Goal: Task Accomplishment & Management: Manage account settings

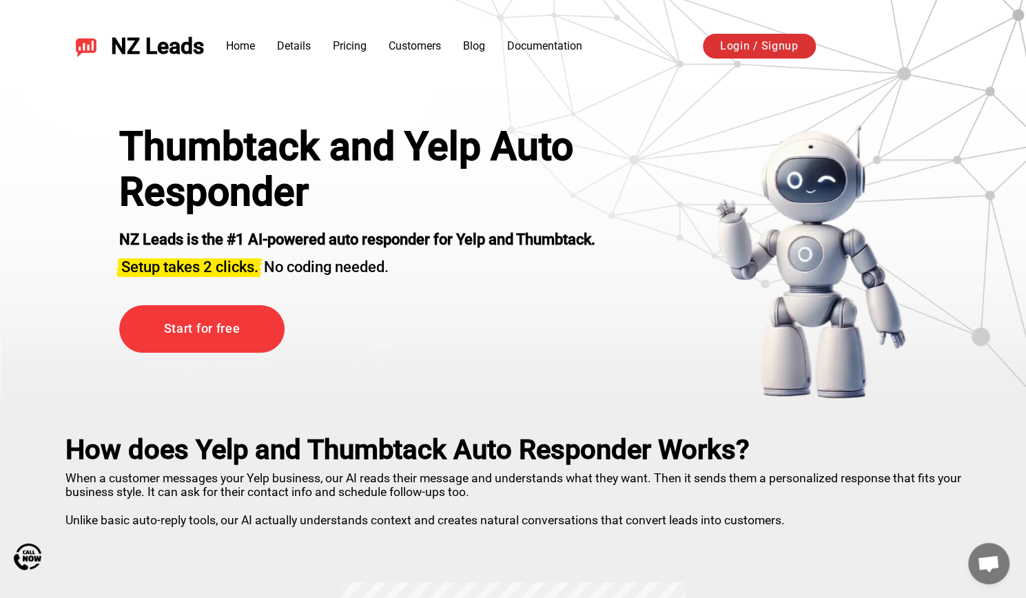
click at [770, 48] on link "Login / Signup" at bounding box center [759, 46] width 113 height 25
click at [733, 54] on link "Login / Signup" at bounding box center [759, 46] width 113 height 25
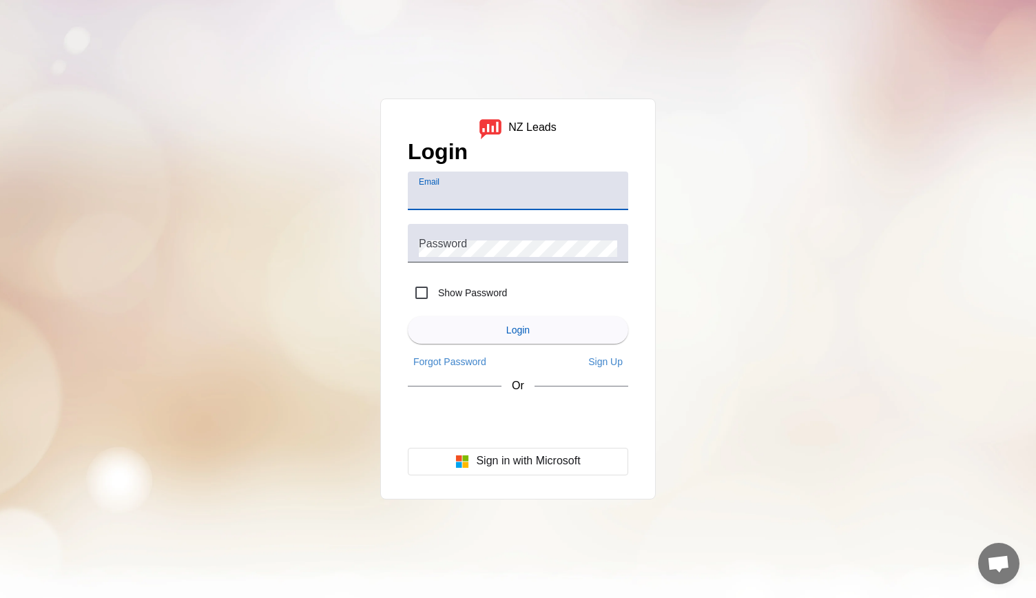
click at [469, 186] on div "Email" at bounding box center [518, 191] width 198 height 39
type input "[EMAIL_ADDRESS][DOMAIN_NAME]"
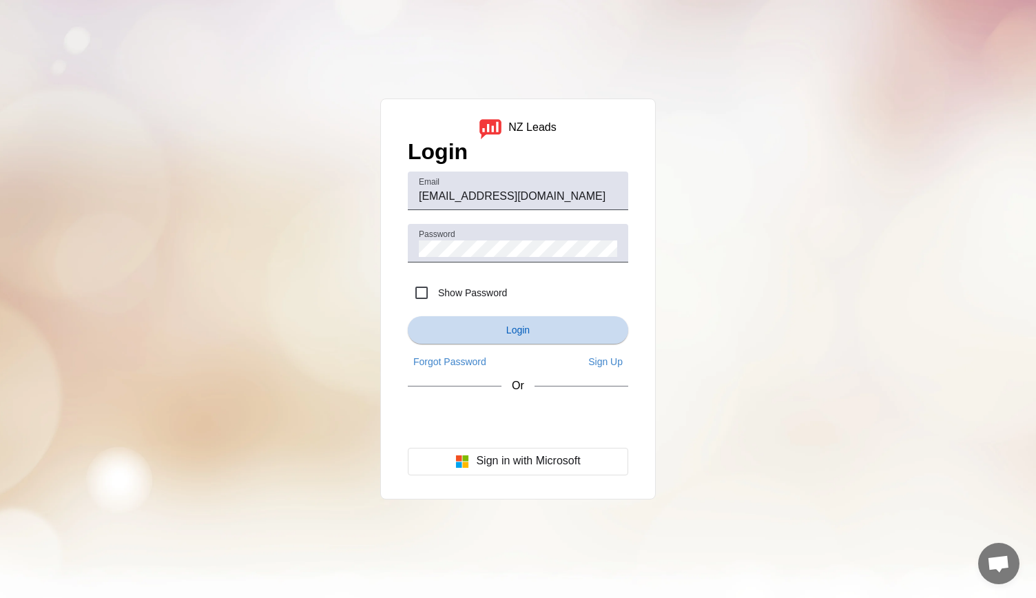
click at [523, 329] on span "Login" at bounding box center [517, 329] width 23 height 11
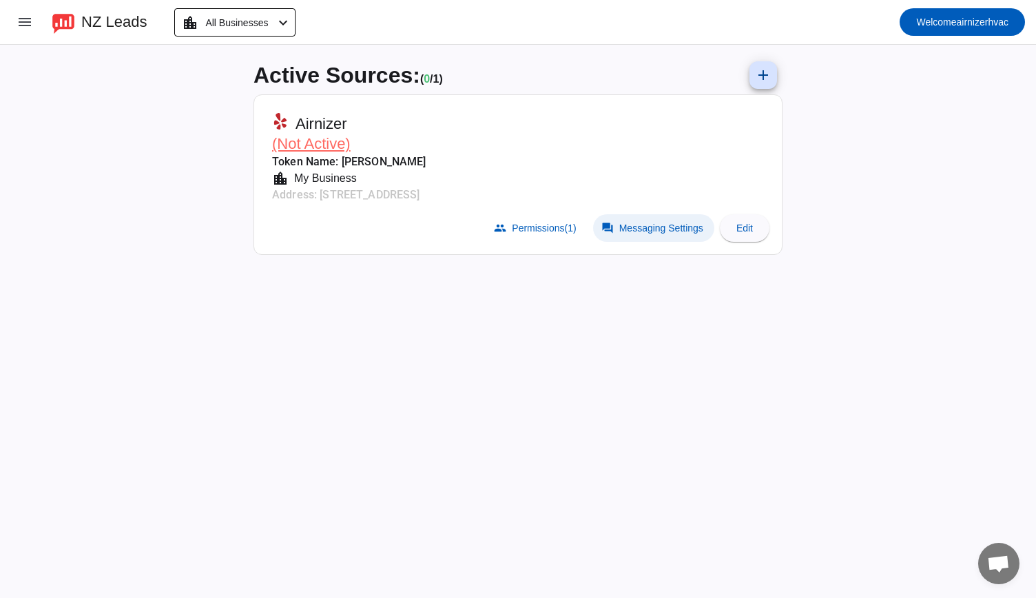
click at [658, 224] on span "Messaging Settings" at bounding box center [661, 228] width 84 height 11
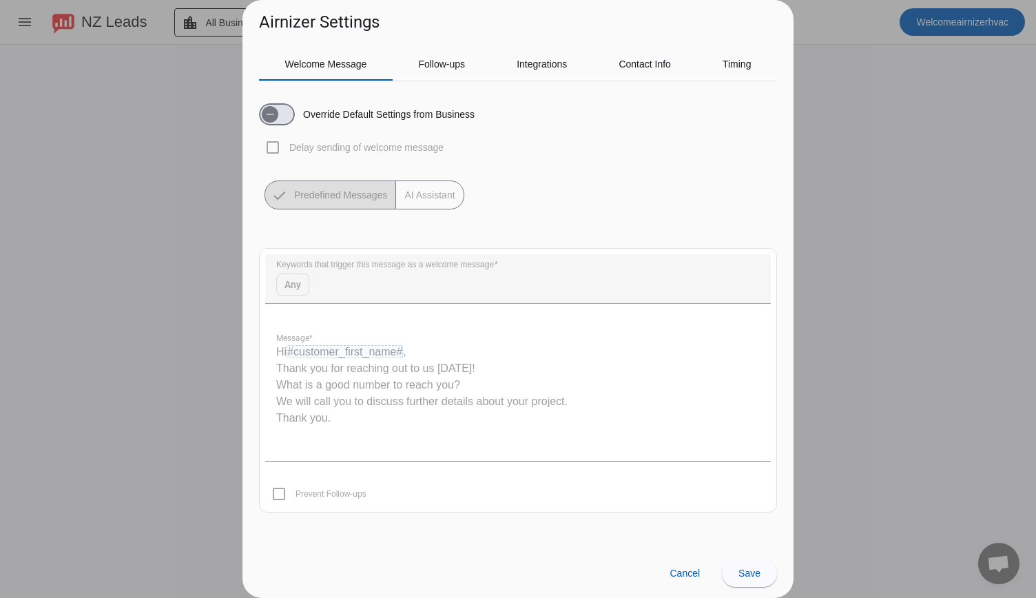
click at [428, 196] on mat-button-toggle-group "Predefined Messages AI Assistant" at bounding box center [365, 195] width 200 height 29
click at [326, 195] on mat-button-toggle-group "Predefined Messages AI Assistant" at bounding box center [365, 195] width 200 height 29
click at [271, 145] on div "Override Default Settings from Business Delay sending of welcome message Predef…" at bounding box center [518, 150] width 518 height 117
click at [272, 114] on icon "button" at bounding box center [271, 114] width 8 height 1
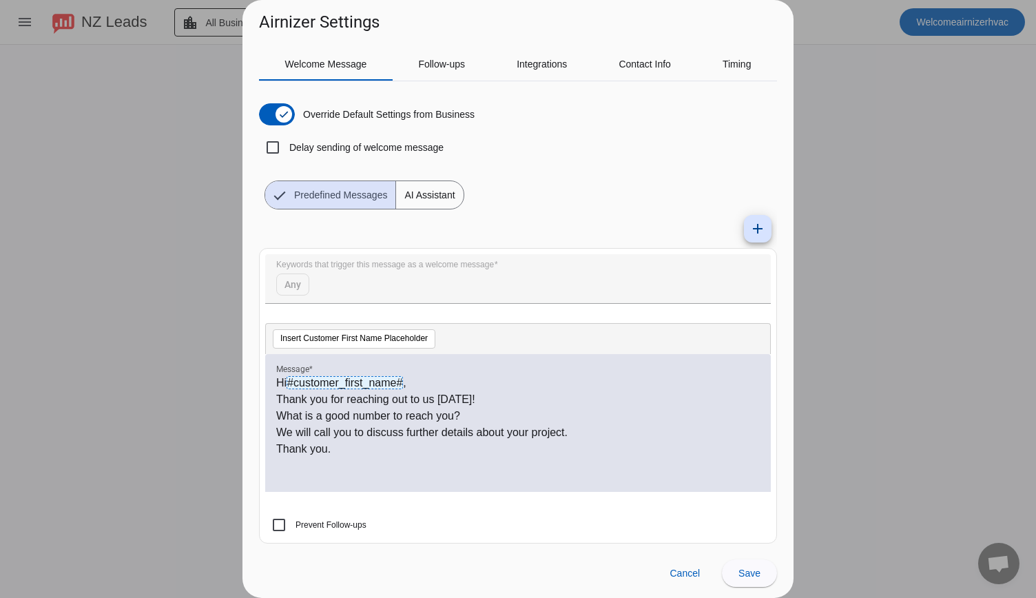
click at [274, 390] on div "Hi #customer_first_name# , Thank you for reaching out to us today! What is a go…" at bounding box center [518, 423] width 506 height 138
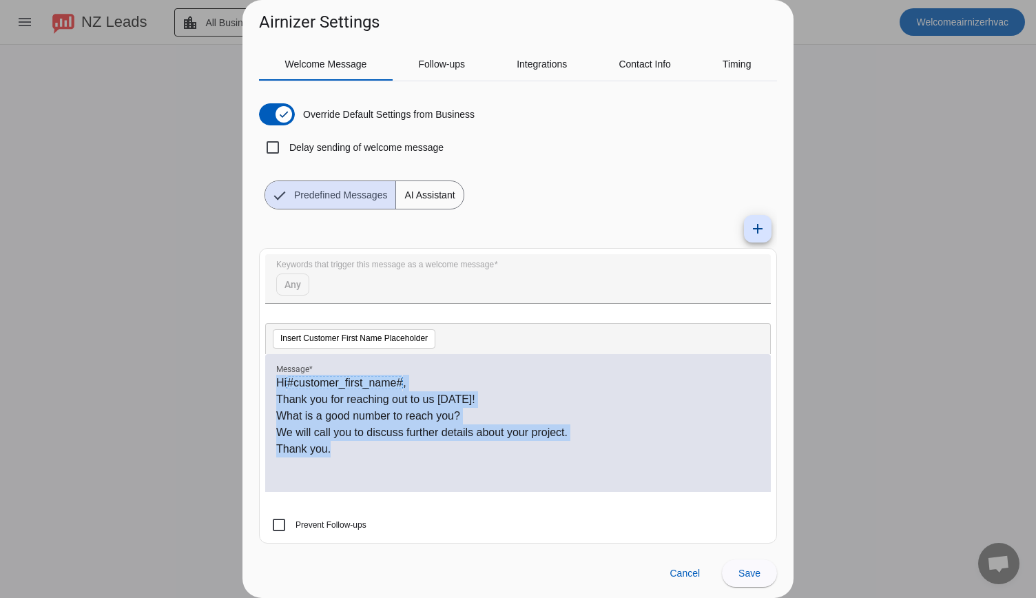
drag, startPoint x: 278, startPoint y: 383, endPoint x: 373, endPoint y: 446, distance: 113.9
click at [373, 446] on div "Hi #customer_first_name# , Thank you for reaching out to us today! What is a go…" at bounding box center [518, 431] width 484 height 112
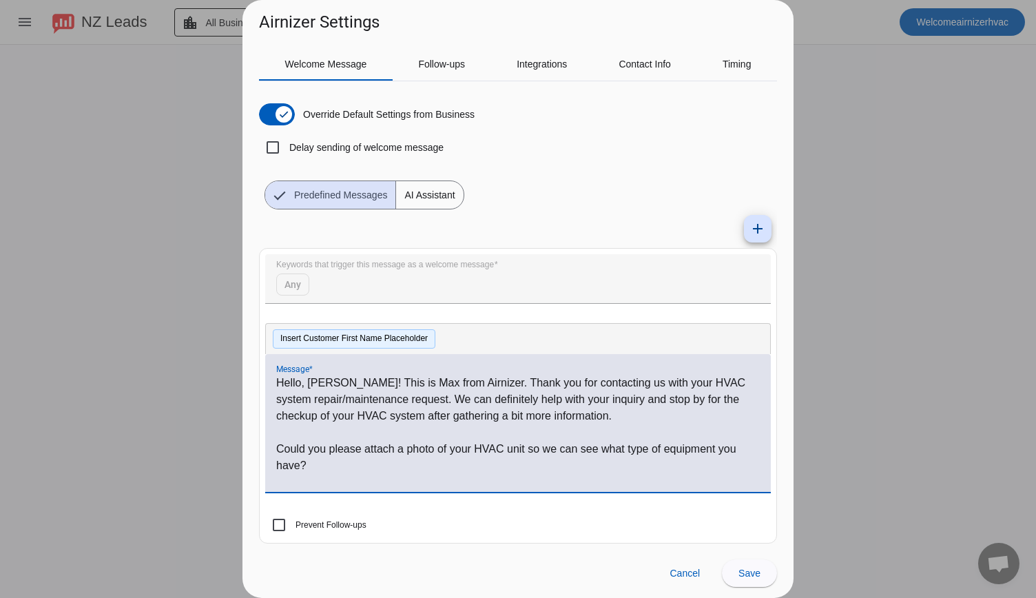
click at [327, 341] on button "Insert Customer First Name Placeholder" at bounding box center [354, 338] width 163 height 19
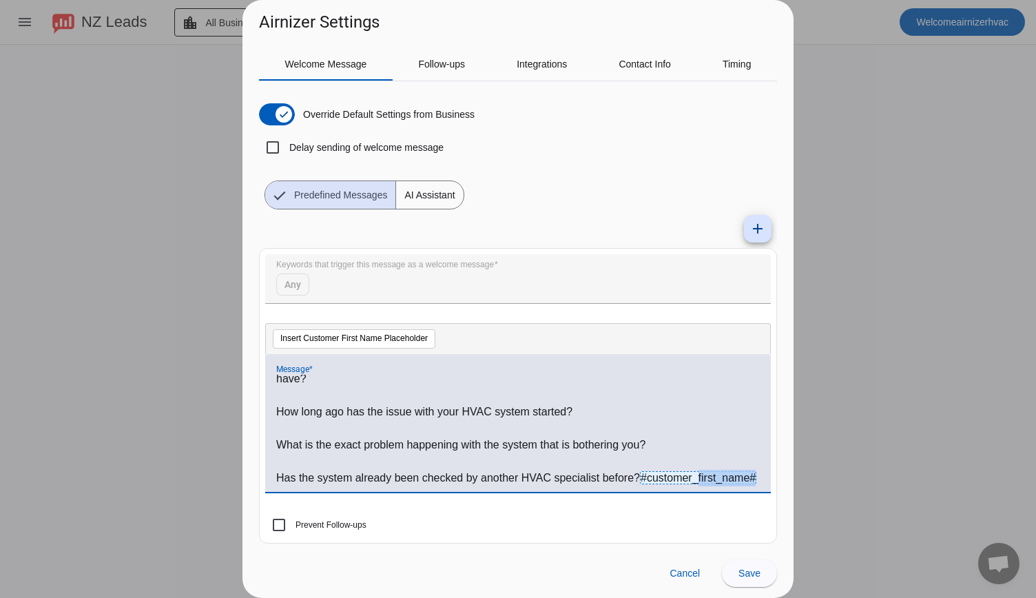
scroll to position [102, 0]
drag, startPoint x: 398, startPoint y: 472, endPoint x: 271, endPoint y: 474, distance: 126.8
click at [271, 474] on div "Hello, Arnick! This is Max from Airnizer. Thank you for contacting us with your…" at bounding box center [518, 423] width 506 height 138
copy span "#customer_first_name#"
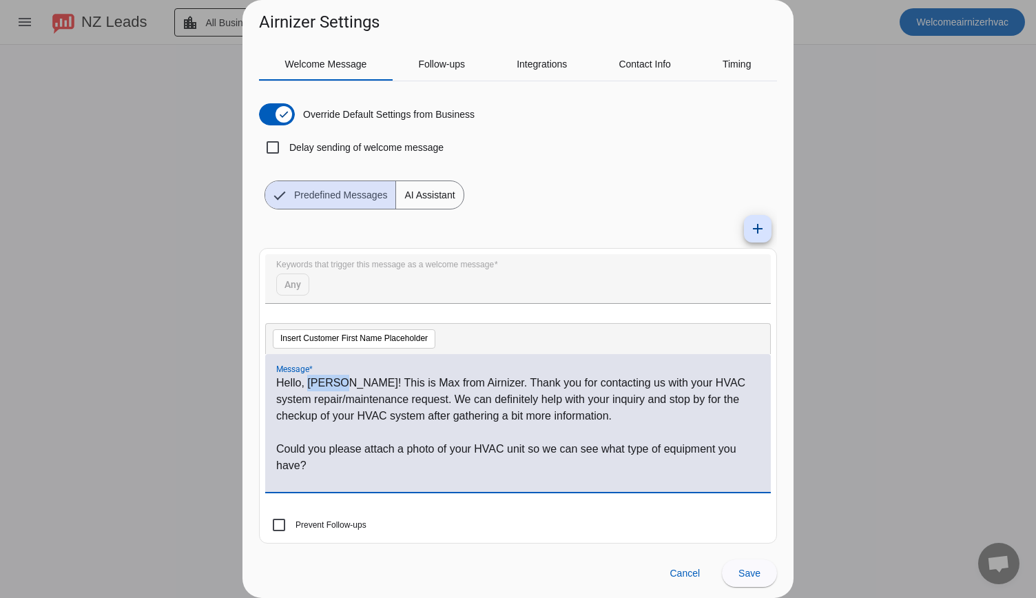
drag, startPoint x: 307, startPoint y: 380, endPoint x: 336, endPoint y: 386, distance: 28.9
click at [336, 386] on p "Hello, Arnick! This is Max from Airnizer. Thank you for contacting us with your…" at bounding box center [518, 400] width 484 height 50
click at [346, 338] on button "Insert Customer First Name Placeholder" at bounding box center [354, 338] width 163 height 19
drag, startPoint x: 425, startPoint y: 382, endPoint x: 451, endPoint y: 386, distance: 26.5
click at [451, 386] on p "Hello, #customer_first_name# Arnick! This is Max from Airnizer. Thank you for c…" at bounding box center [518, 400] width 484 height 50
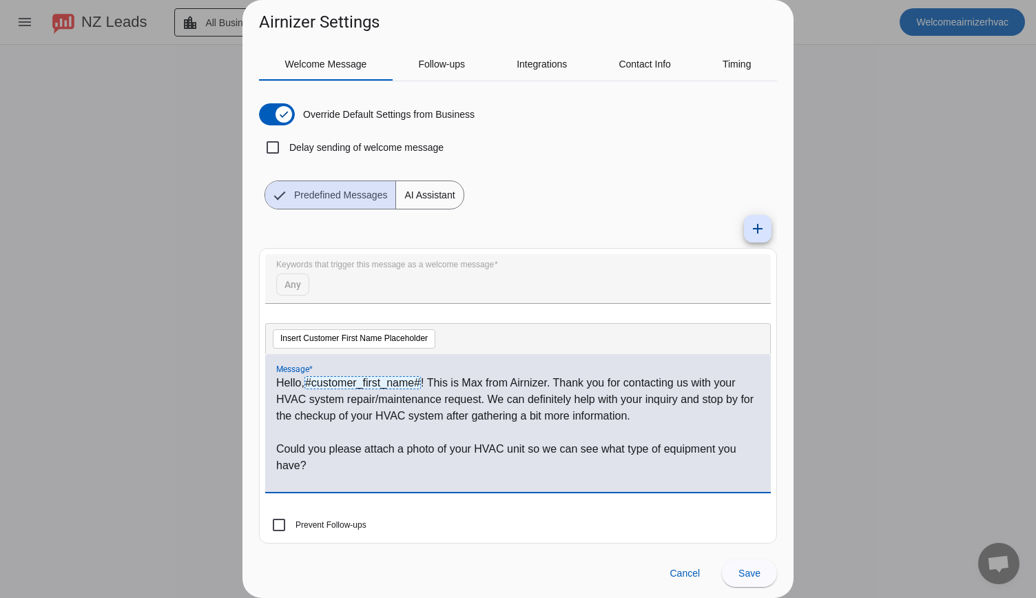
click at [484, 384] on p "Hello, #customer_first_name# ! This is Max from Airnizer. Thank you for contact…" at bounding box center [518, 400] width 484 height 50
click at [466, 399] on p "Hello, #customer_first_name# ! This is Eugene from Airnizer. Thank you for cont…" at bounding box center [518, 400] width 484 height 50
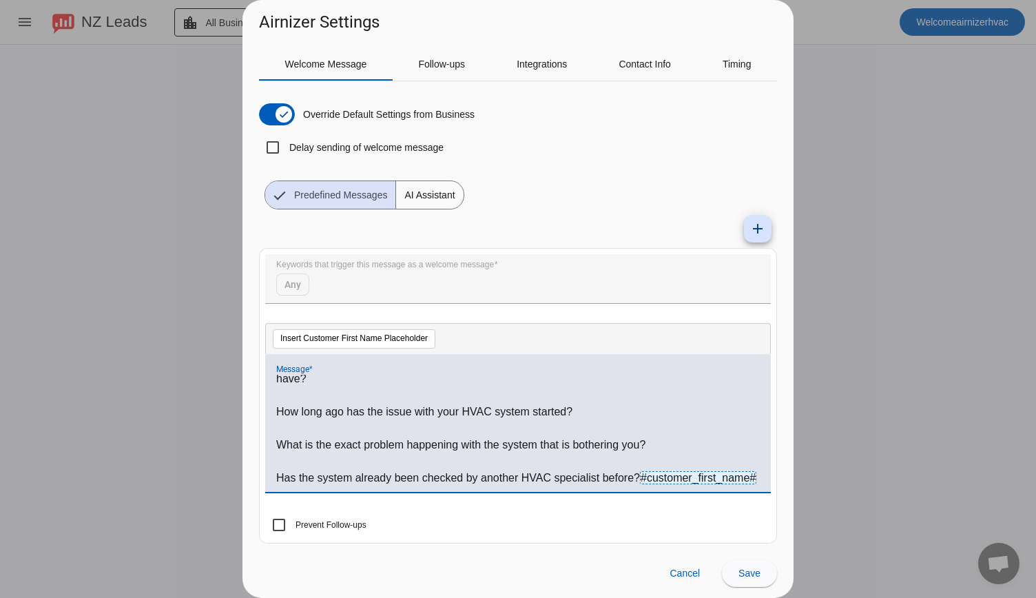
scroll to position [4, 0]
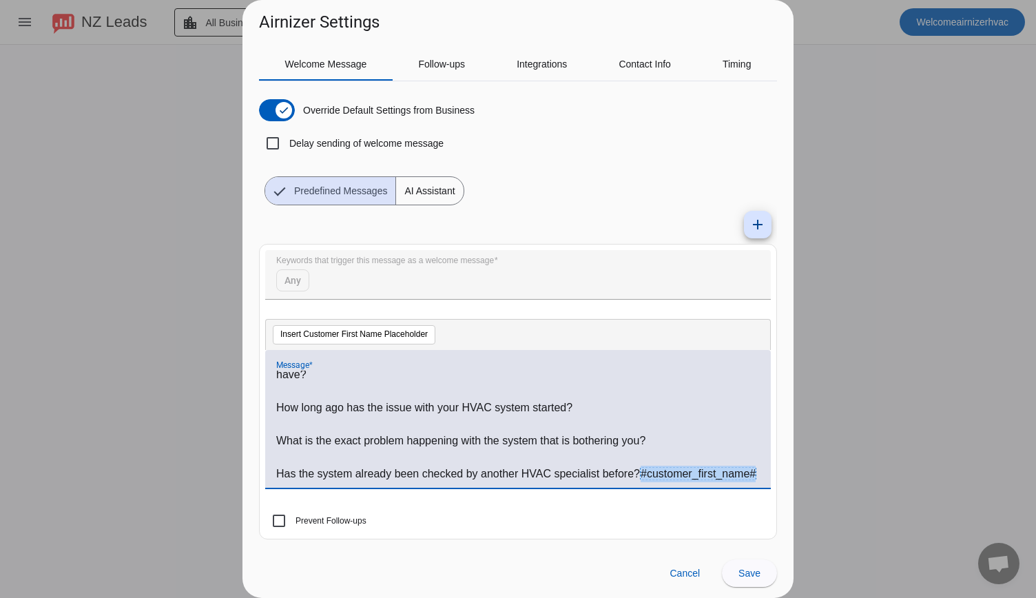
drag, startPoint x: 404, startPoint y: 472, endPoint x: 247, endPoint y: 484, distance: 157.6
click at [247, 484] on div "Welcome Message Follow-ups Integrations Contact Info Timing Override Default Se…" at bounding box center [518, 291] width 551 height 514
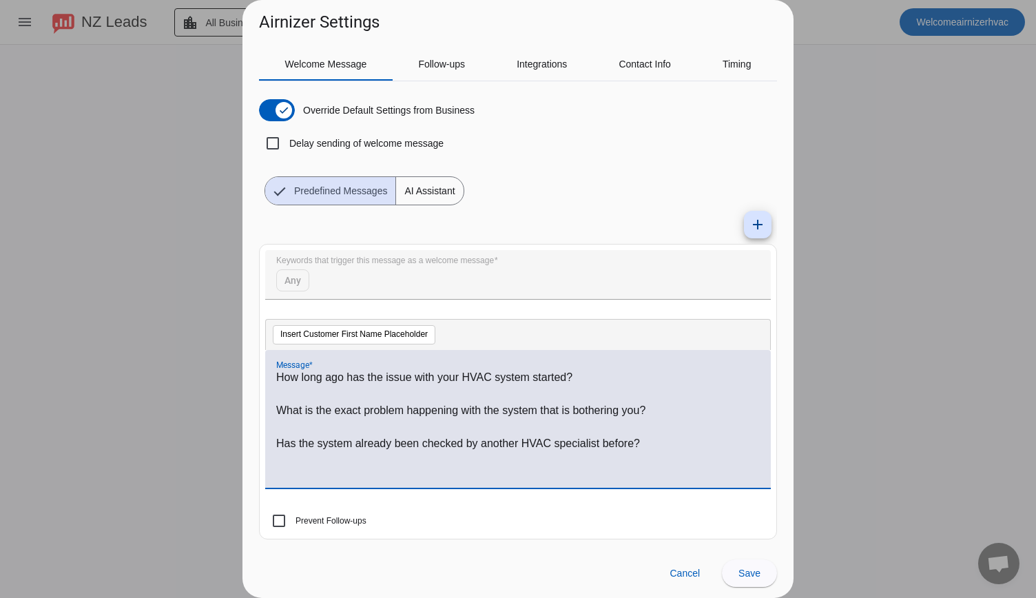
scroll to position [118, 0]
click at [346, 337] on button "Insert Customer First Name Placeholder" at bounding box center [354, 334] width 163 height 19
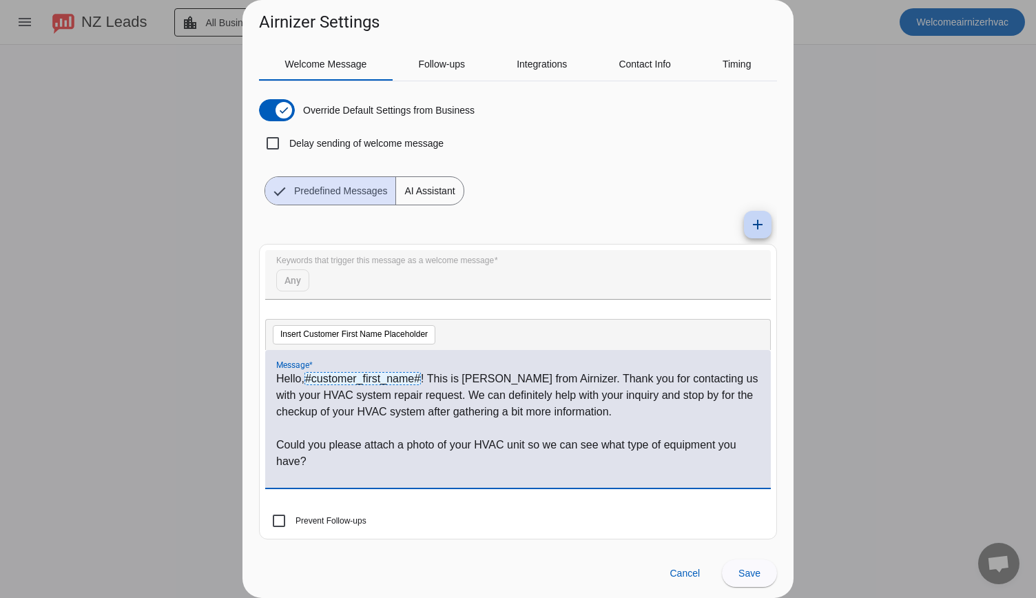
click at [741, 228] on span at bounding box center [757, 224] width 33 height 33
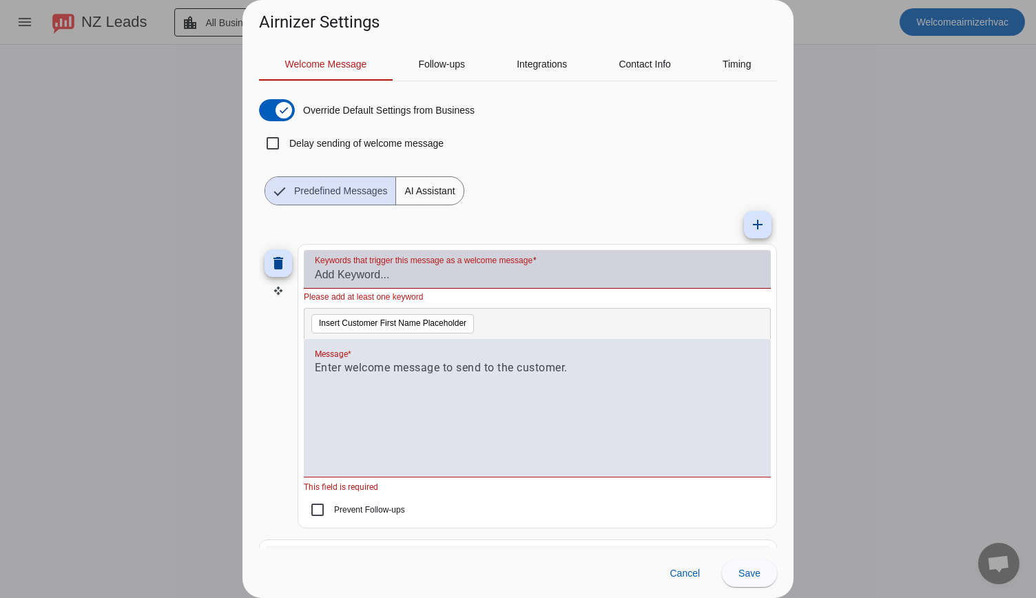
click at [369, 274] on input "Keywords that trigger this message as a welcome message" at bounding box center [537, 275] width 445 height 17
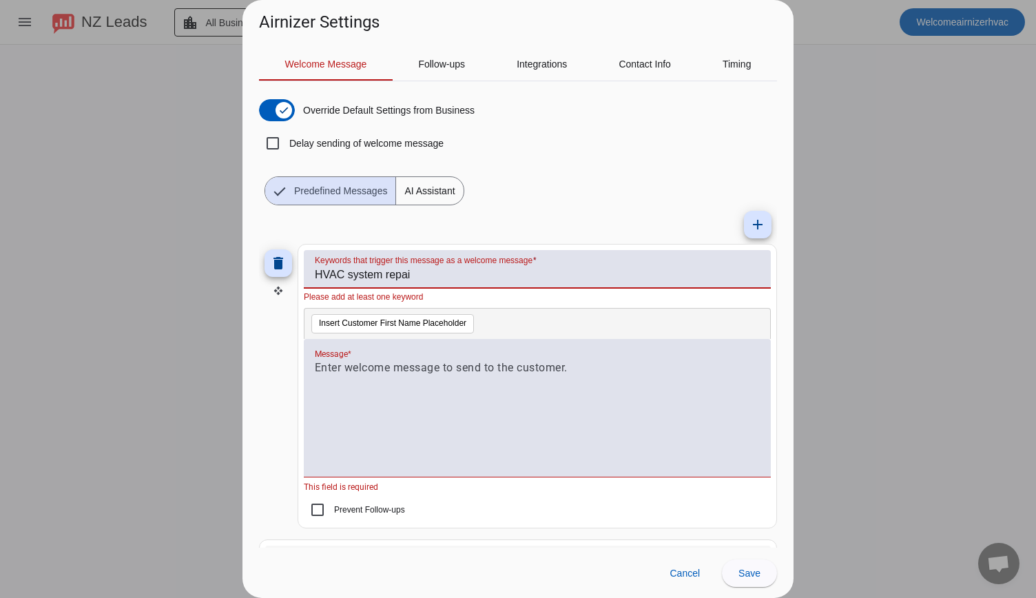
type input "HVAC system repait"
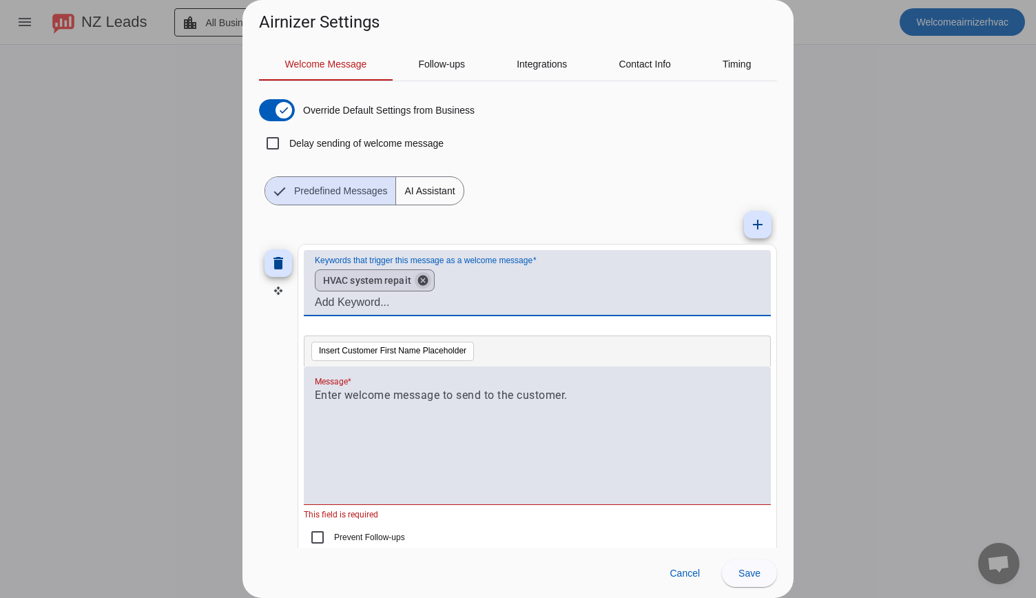
click at [422, 280] on button "cancel" at bounding box center [422, 280] width 23 height 12
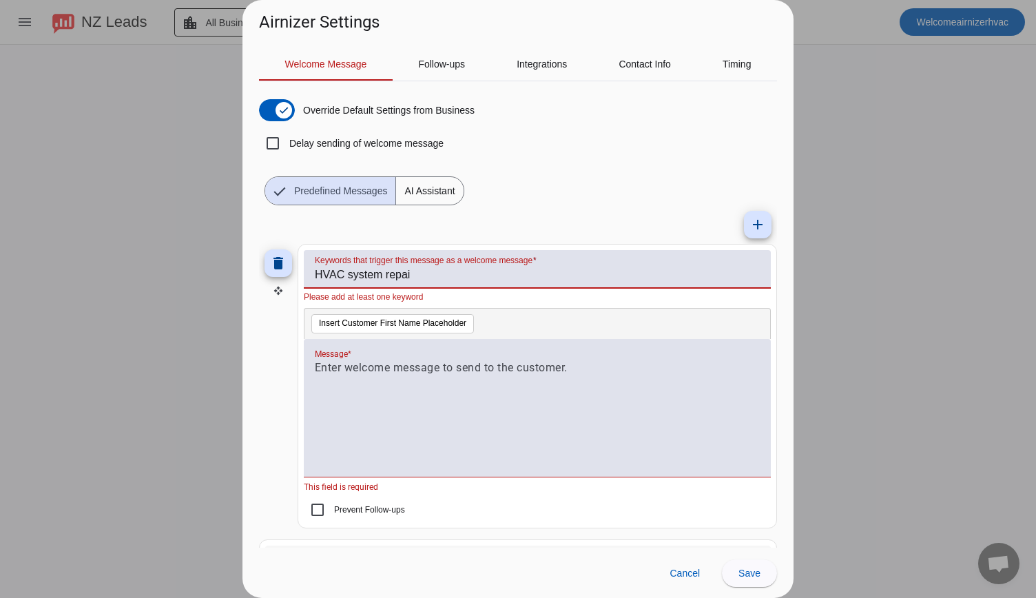
type input "HVAC system repair"
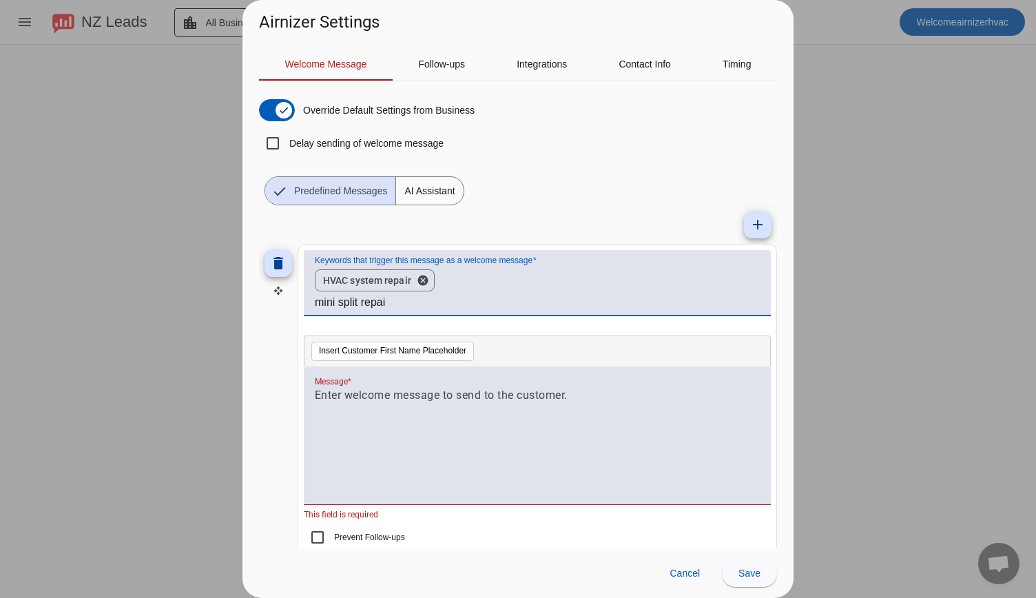
type input "mini split repair"
type input "ductless repair"
type input "maintenance"
type input "s"
type input "H"
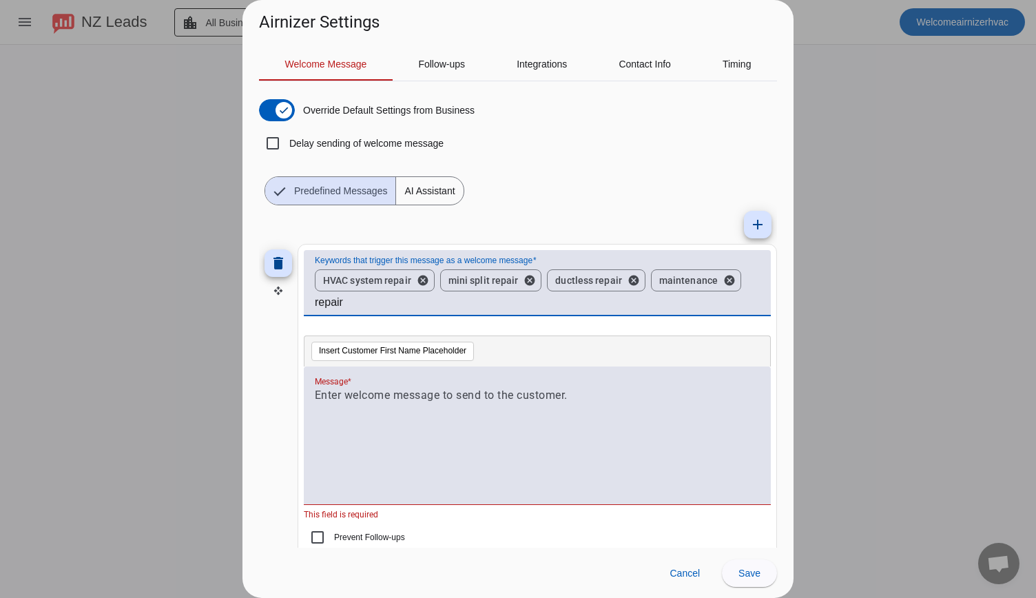
type input "repair"
click at [422, 280] on button "cancel" at bounding box center [422, 280] width 23 height 12
click at [395, 279] on button "cancel" at bounding box center [404, 280] width 23 height 12
click at [395, 279] on button "cancel" at bounding box center [400, 280] width 23 height 12
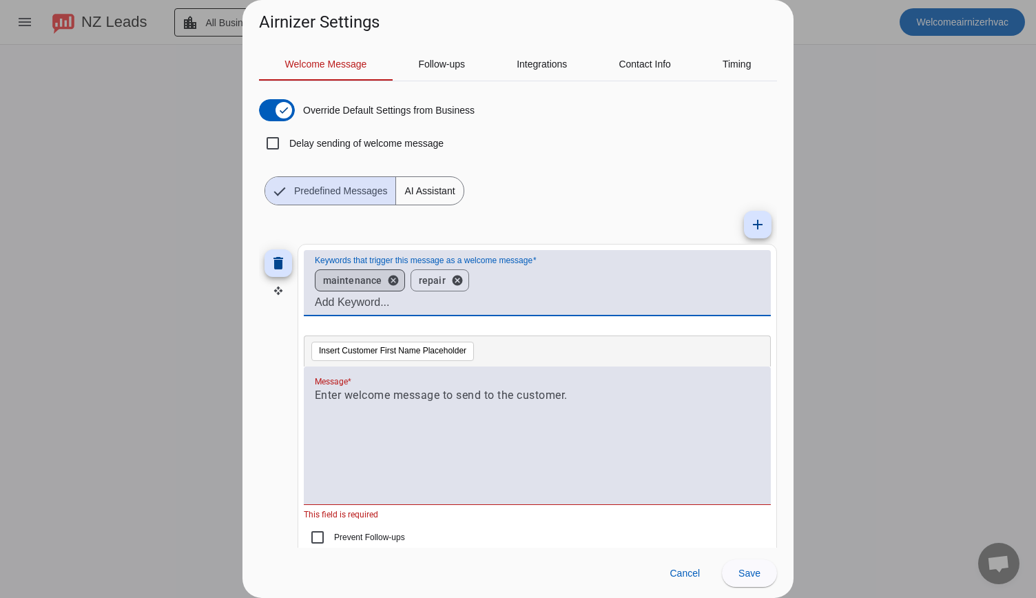
click at [486, 283] on div "maintenance cancel repair cancel" at bounding box center [531, 281] width 445 height 28
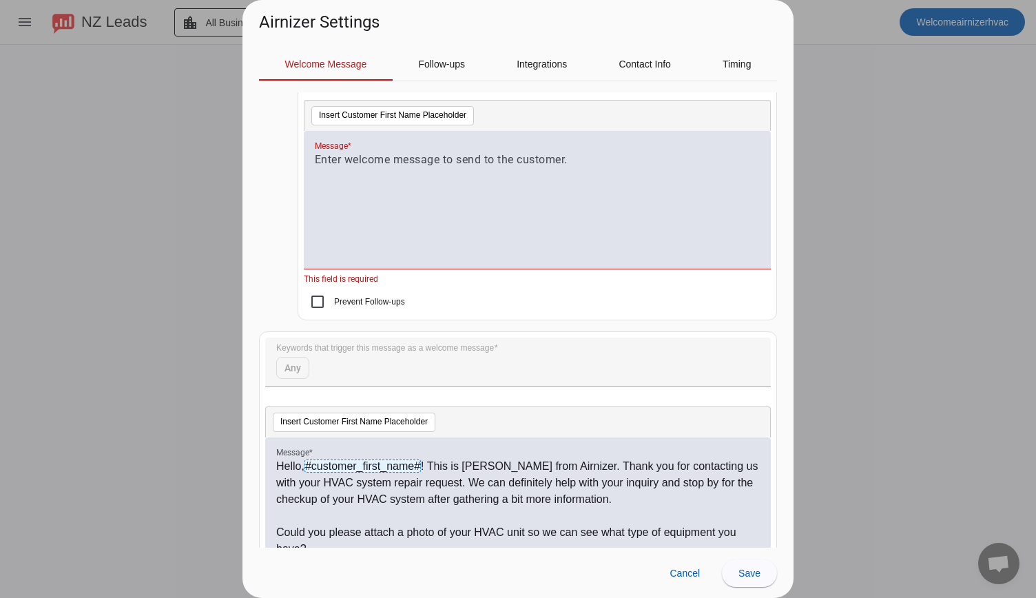
scroll to position [327, 0]
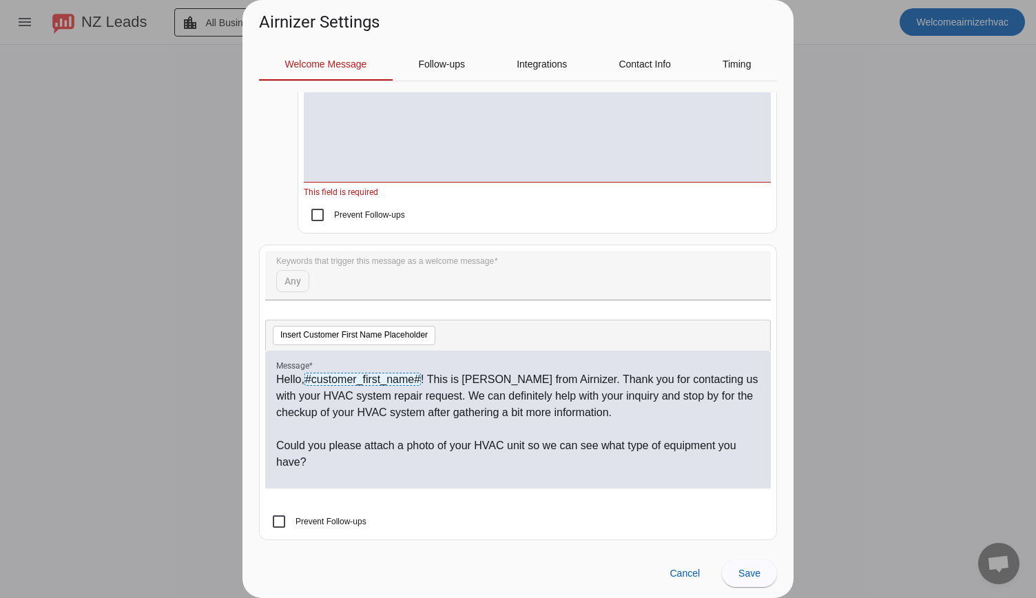
click at [291, 388] on p "Hello, #customer_first_name# ! This is Eugene from Airnizer. Thank you for cont…" at bounding box center [518, 396] width 484 height 50
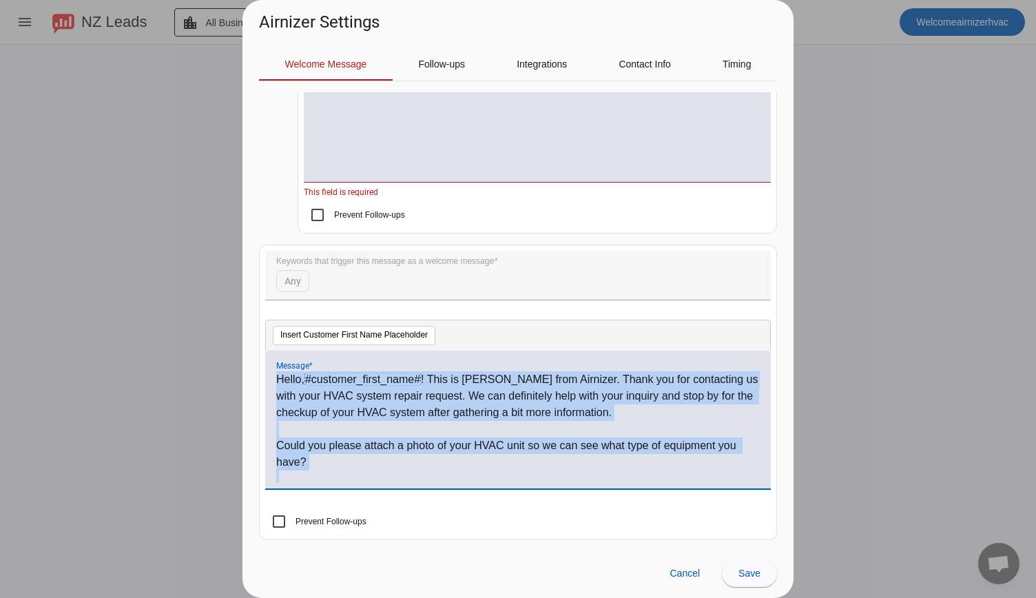
copy div "Hello, #customer_first_name# ! This is Eugene from Airnizer. Thank you for cont…"
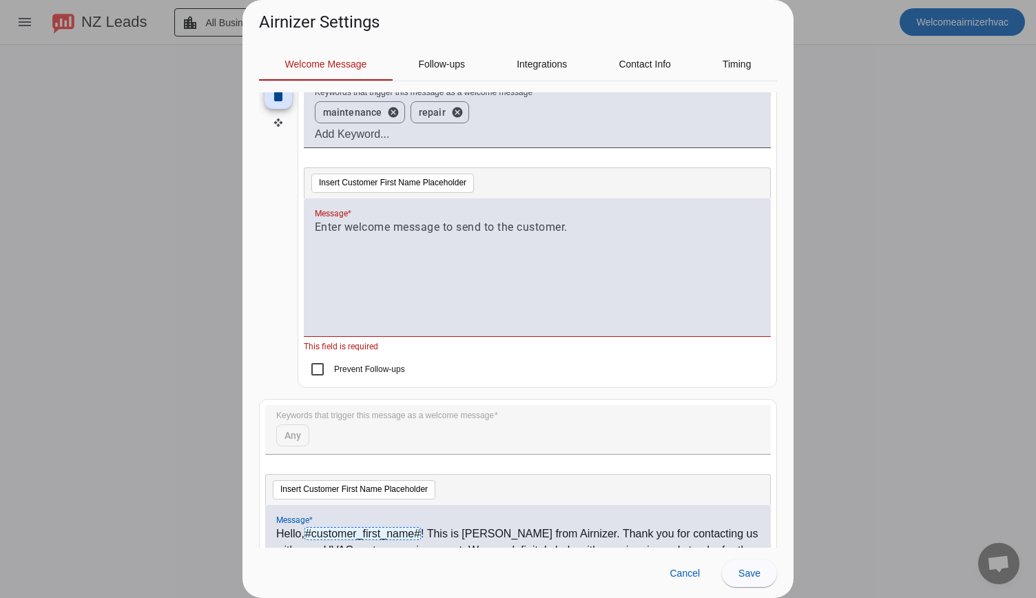
click at [319, 225] on p at bounding box center [537, 227] width 445 height 17
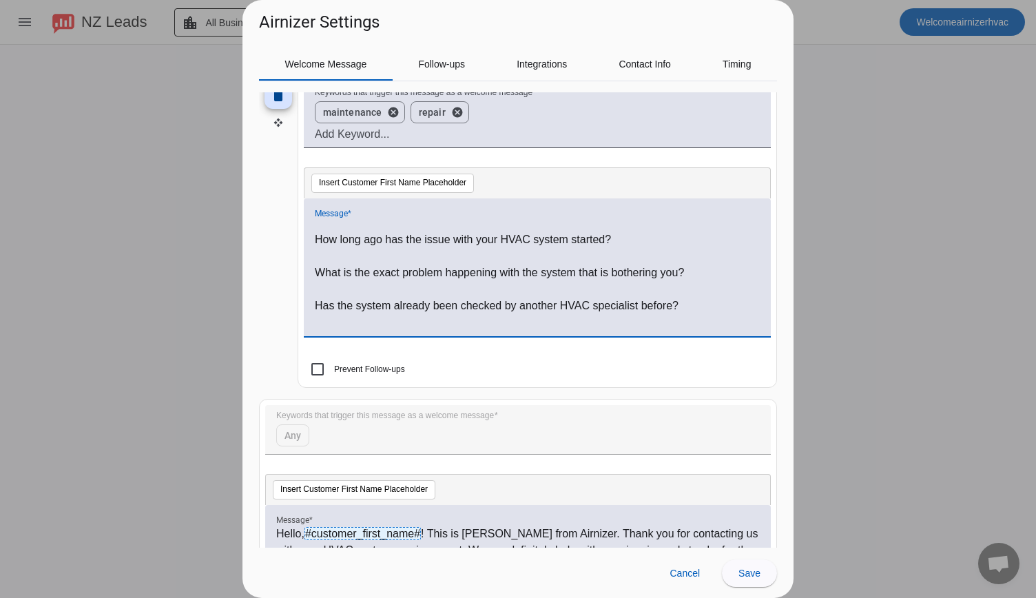
scroll to position [0, 0]
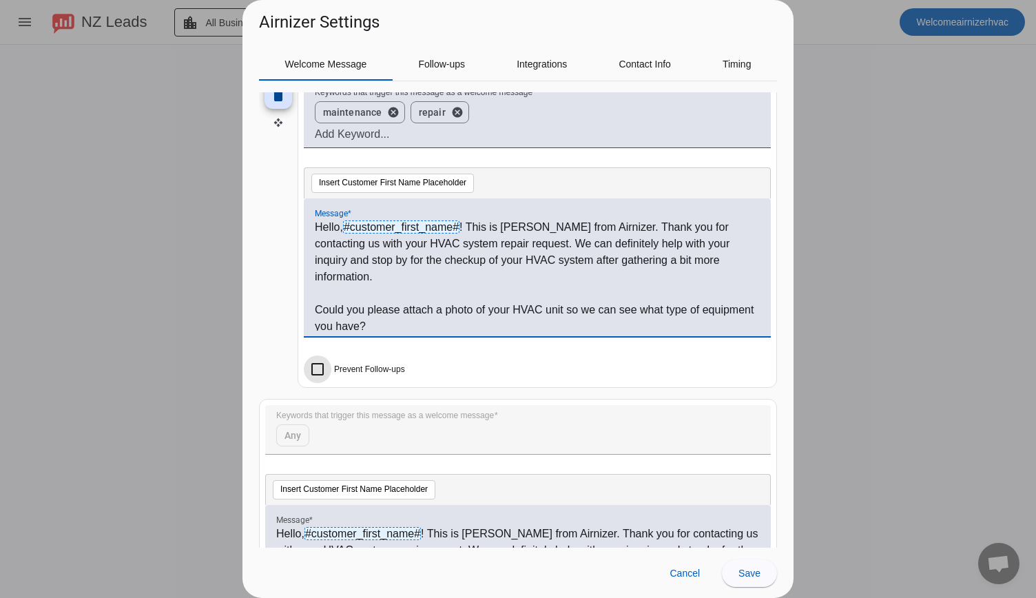
click at [320, 368] on input "Prevent Follow-ups" at bounding box center [318, 369] width 28 height 28
checkbox input "true"
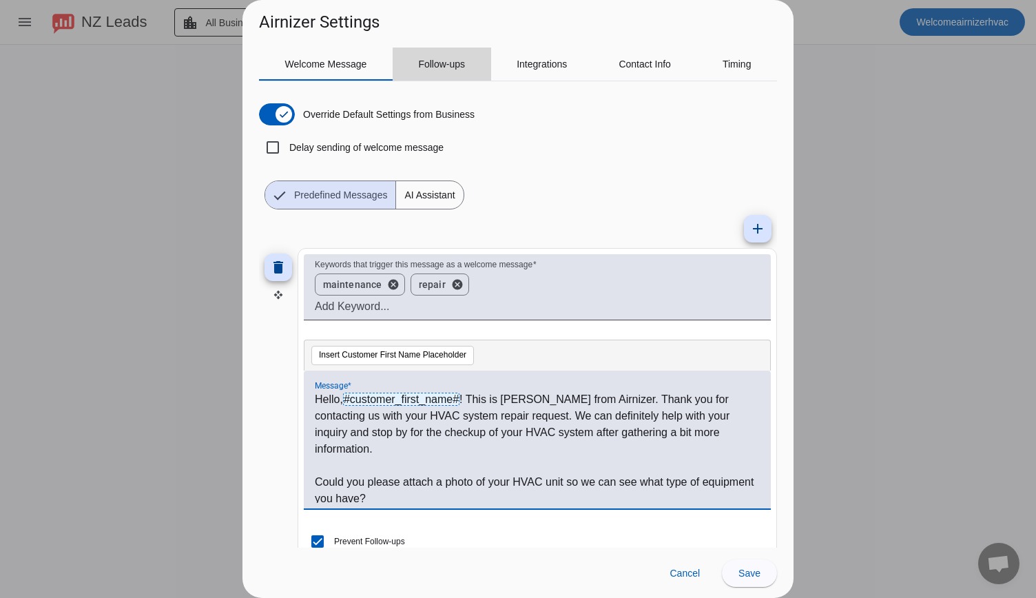
click at [446, 67] on span "Follow-ups" at bounding box center [441, 64] width 47 height 10
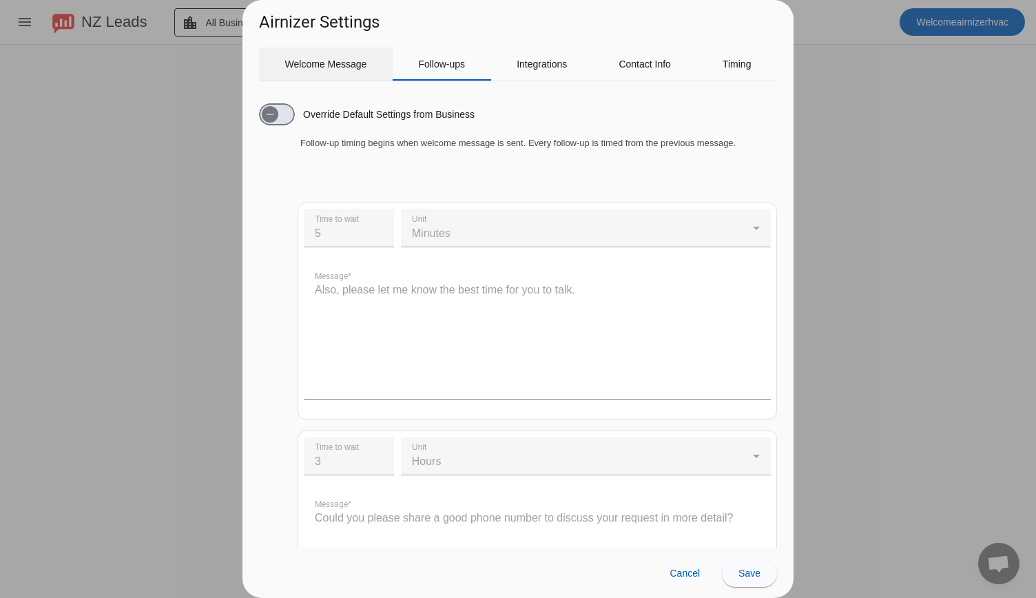
click at [325, 65] on span "Welcome Message" at bounding box center [326, 64] width 82 height 10
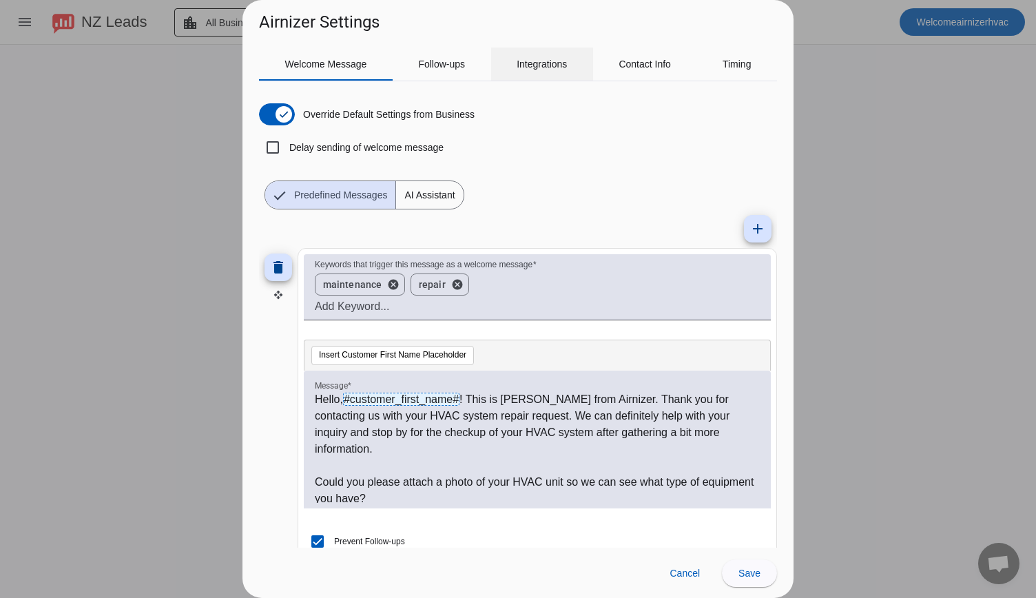
click at [548, 68] on span "Integrations" at bounding box center [542, 64] width 50 height 10
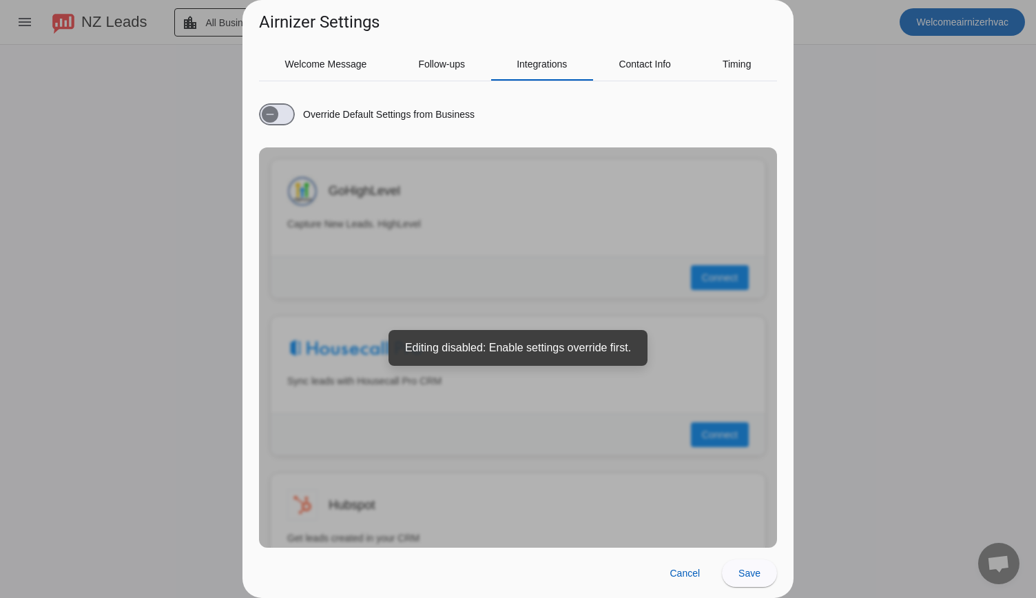
click at [561, 352] on div "Override Default Settings from Business GoHighLevel Capture New Leads. HighLeve…" at bounding box center [518, 319] width 518 height 455
click at [477, 349] on div "Override Default Settings from Business GoHighLevel Capture New Leads. HighLeve…" at bounding box center [518, 319] width 518 height 455
click at [277, 118] on span "button" at bounding box center [270, 114] width 17 height 17
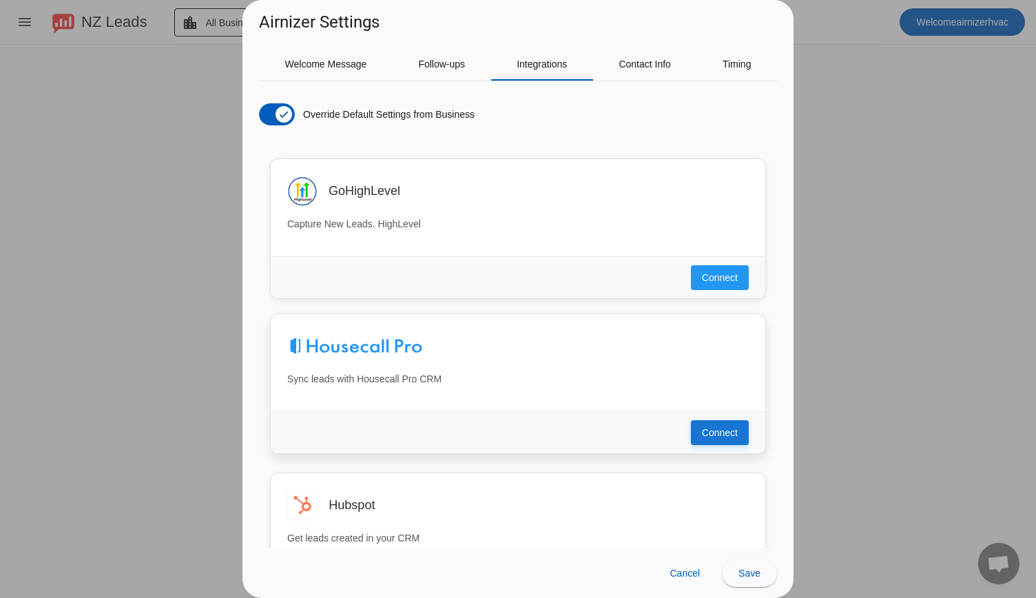
click at [713, 437] on span "Connect" at bounding box center [720, 433] width 36 height 14
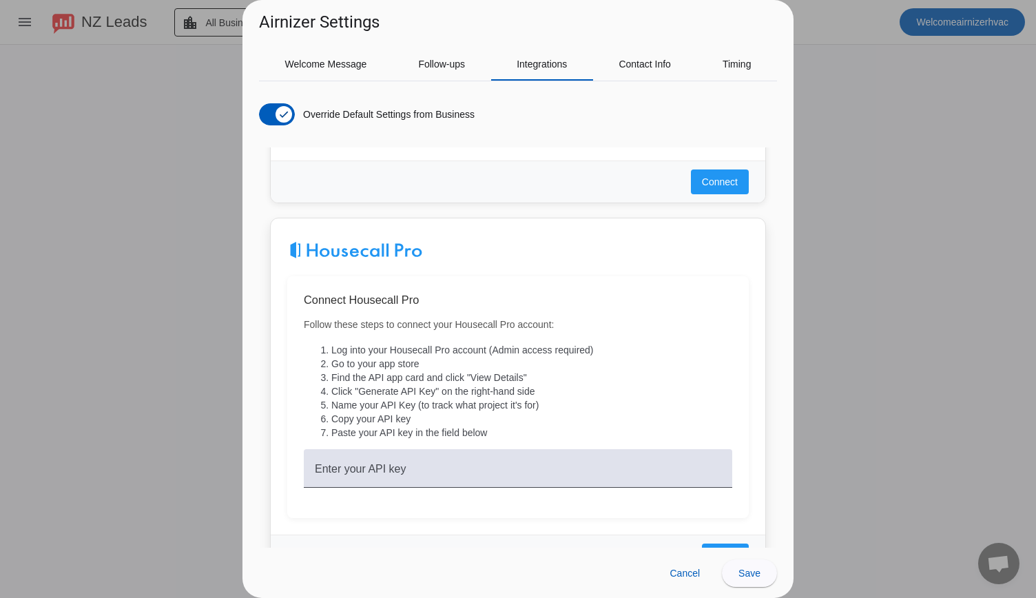
scroll to position [99, 0]
click at [686, 568] on span "Cancel" at bounding box center [685, 573] width 30 height 11
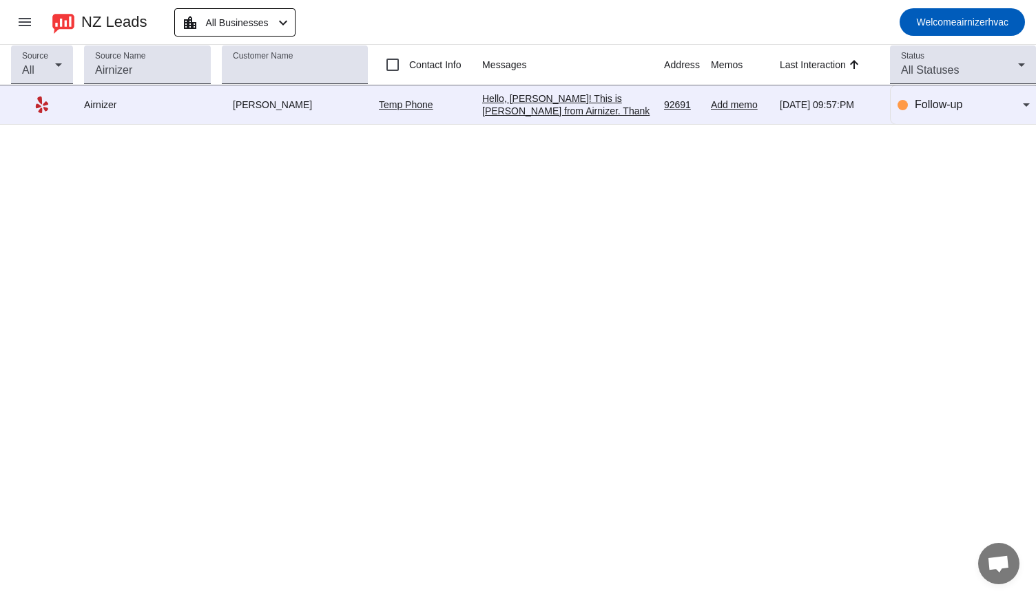
click at [569, 112] on div "Hello, David! This is Eugene from Airnizer. Thank you for contacting us with yo…" at bounding box center [567, 185] width 171 height 186
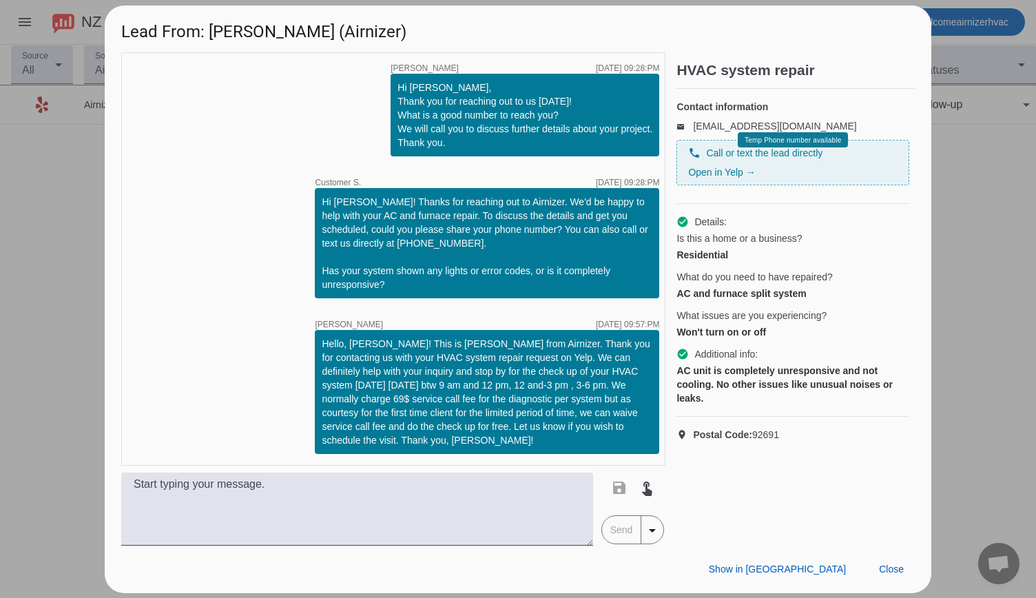
click at [984, 154] on div at bounding box center [518, 299] width 1036 height 598
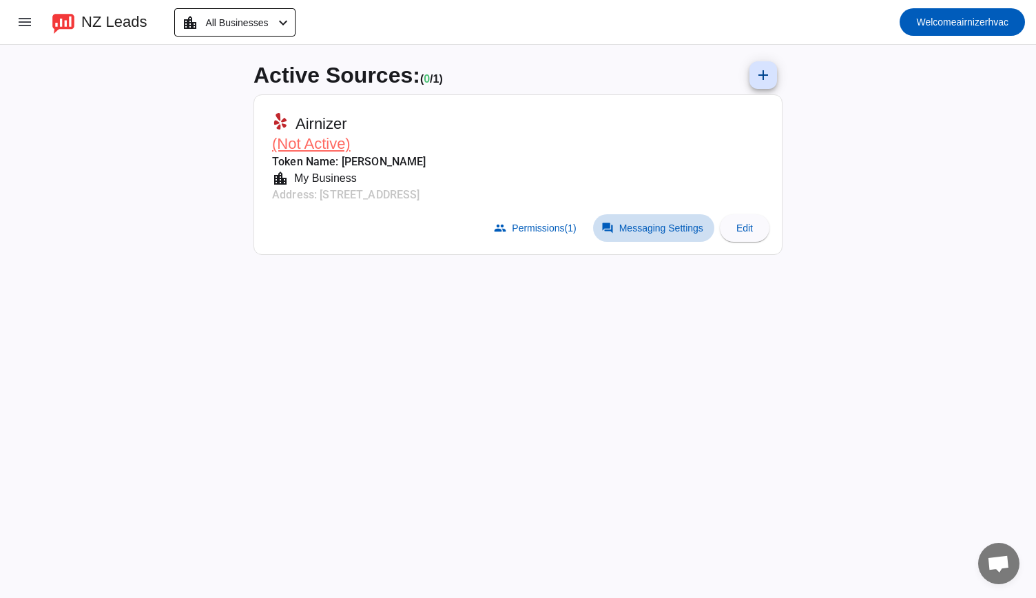
click at [653, 232] on span "Messaging Settings" at bounding box center [661, 228] width 84 height 11
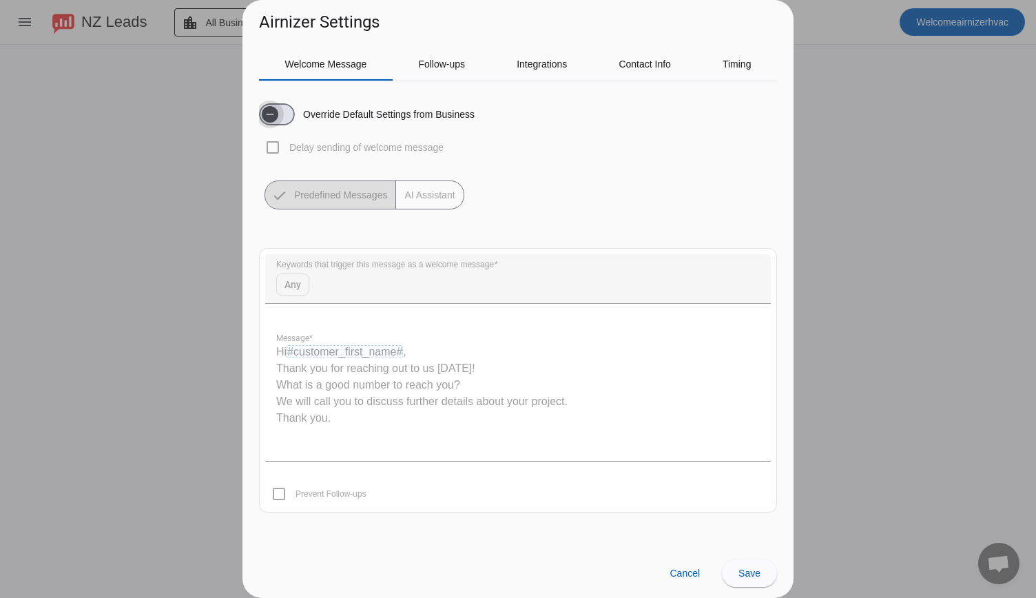
click at [270, 118] on icon "button" at bounding box center [270, 114] width 11 height 11
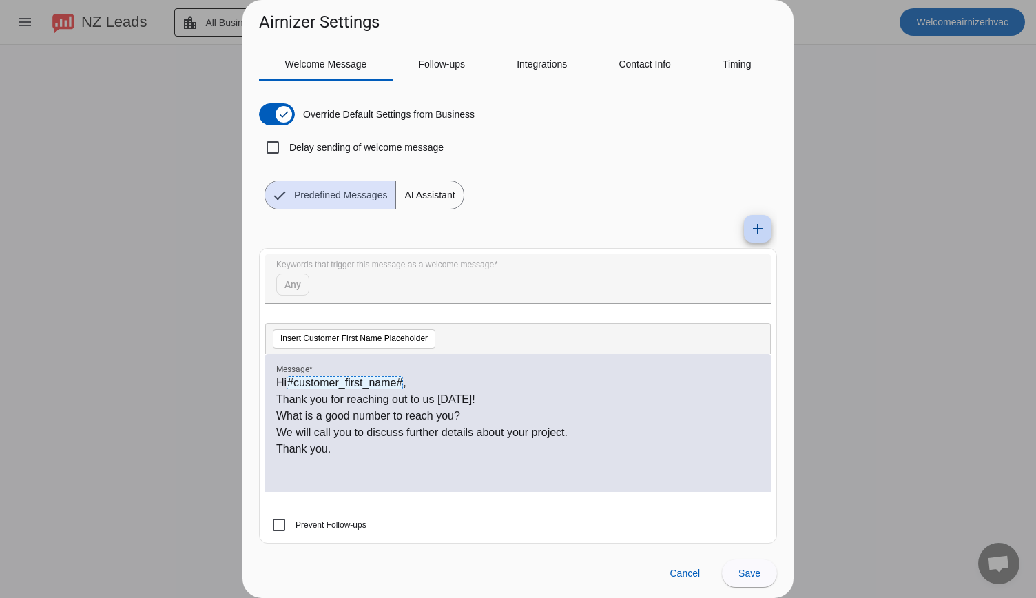
click at [750, 232] on mat-icon "add" at bounding box center [758, 228] width 17 height 17
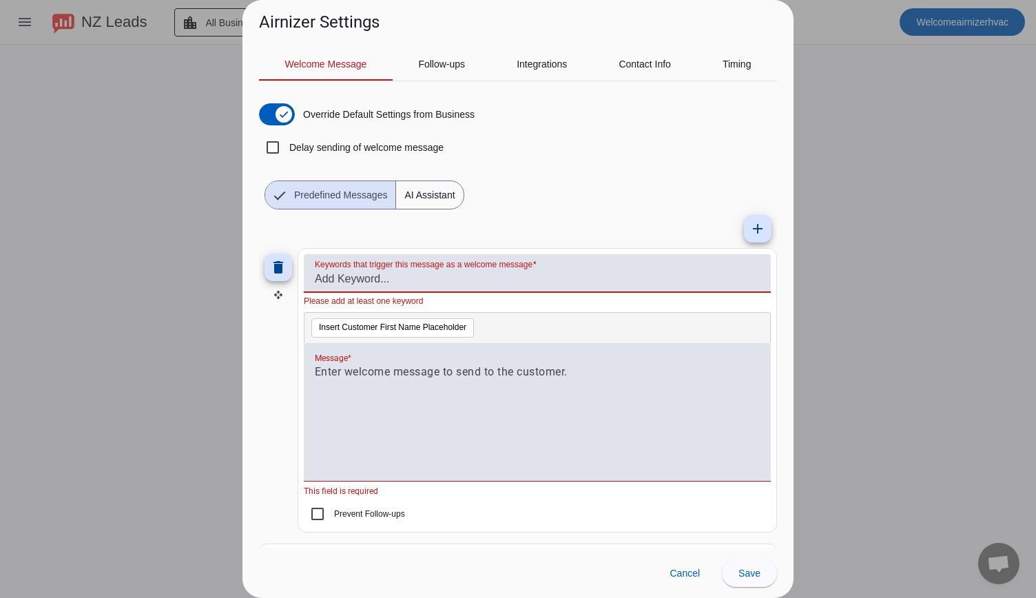
click at [416, 274] on input "Keywords that trigger this message as a welcome message" at bounding box center [537, 279] width 445 height 17
type input "reapair"
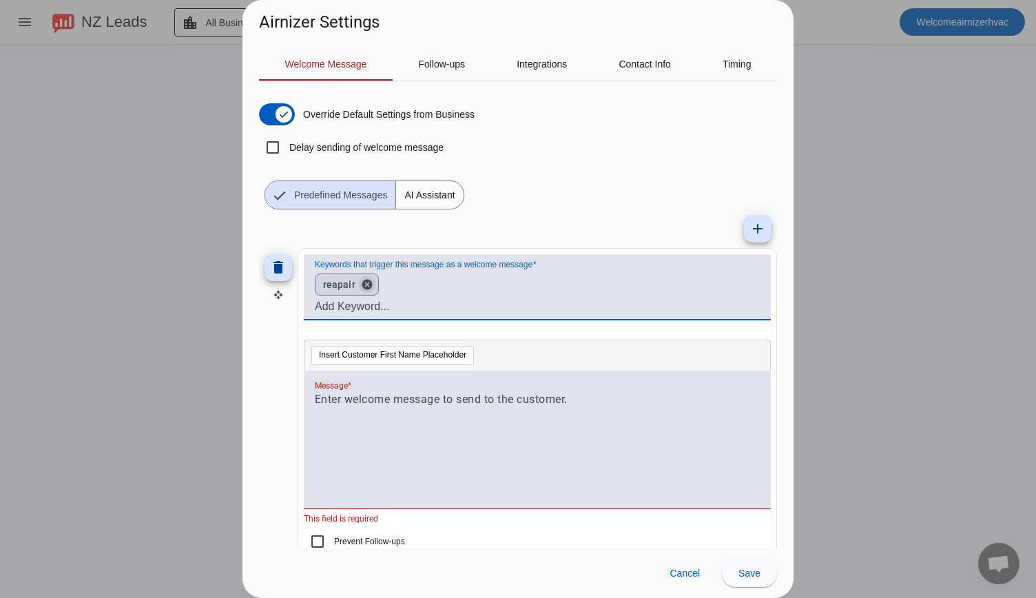
click at [364, 286] on button "cancel" at bounding box center [366, 284] width 23 height 12
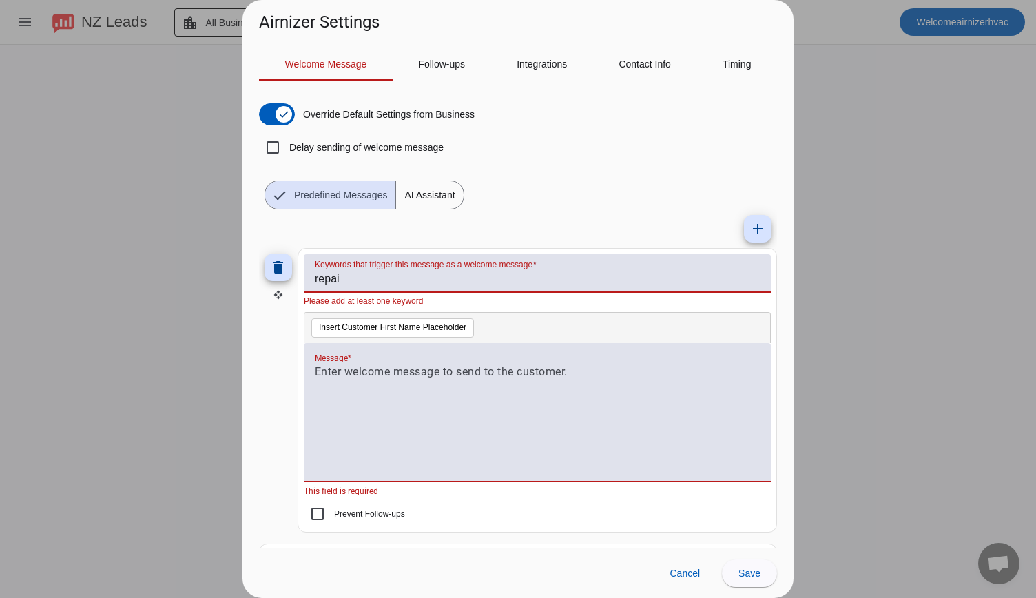
type input "repair"
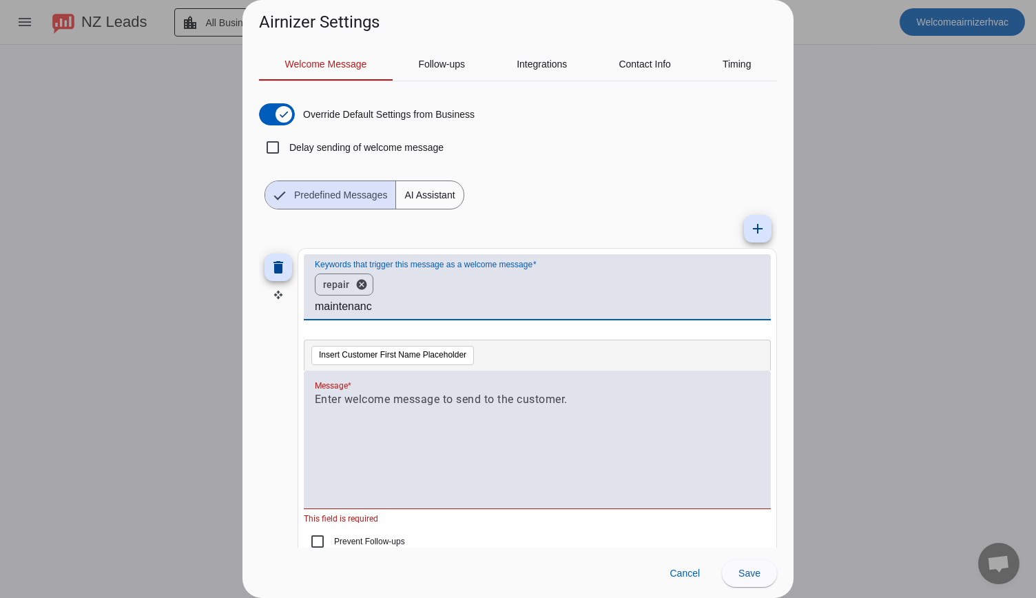
type input "maintenance"
type input "service"
type input "cleaning"
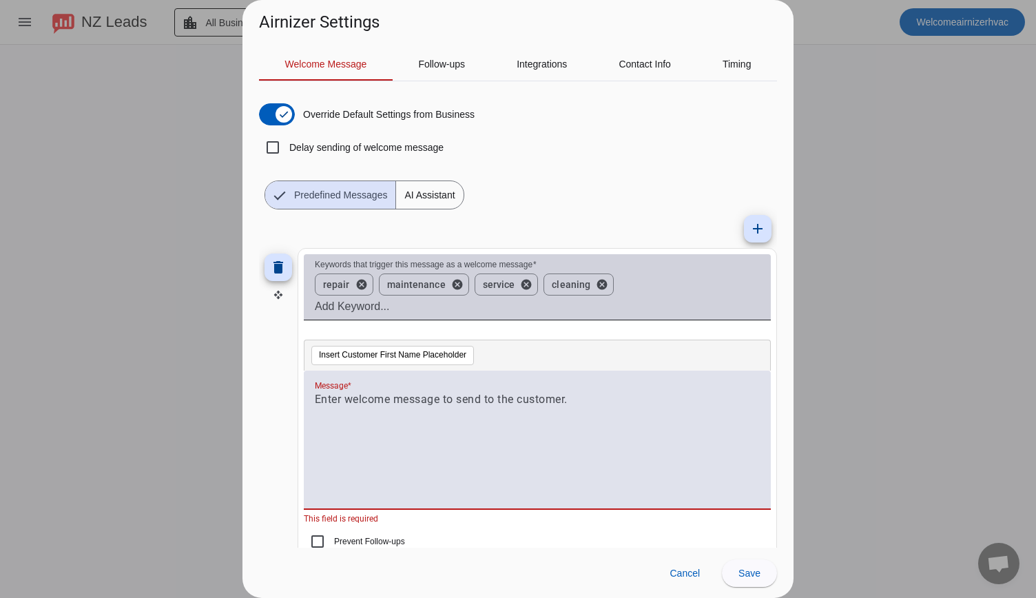
click at [342, 396] on p at bounding box center [537, 399] width 445 height 17
paste div
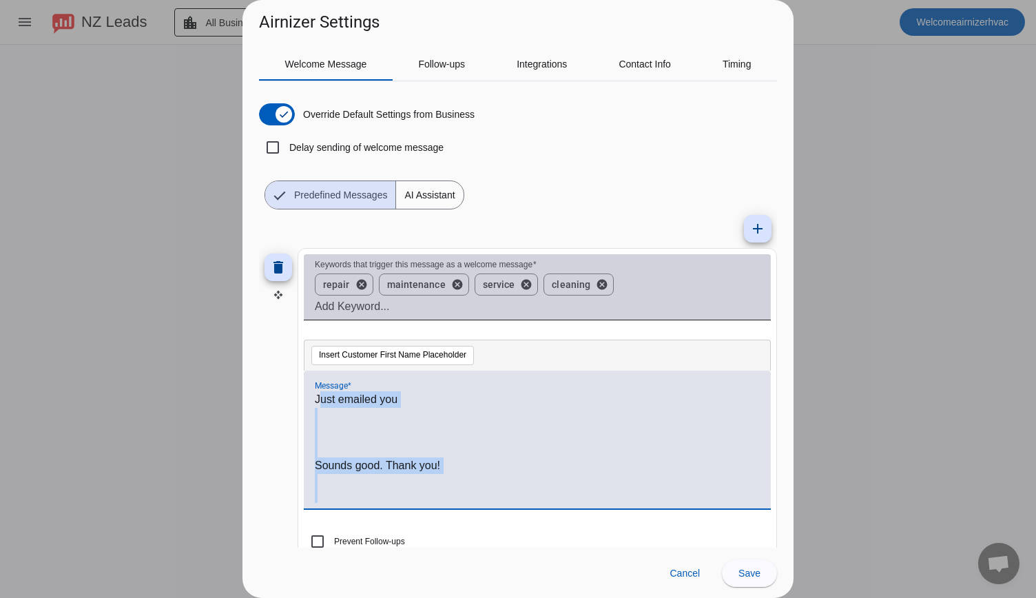
scroll to position [30, 0]
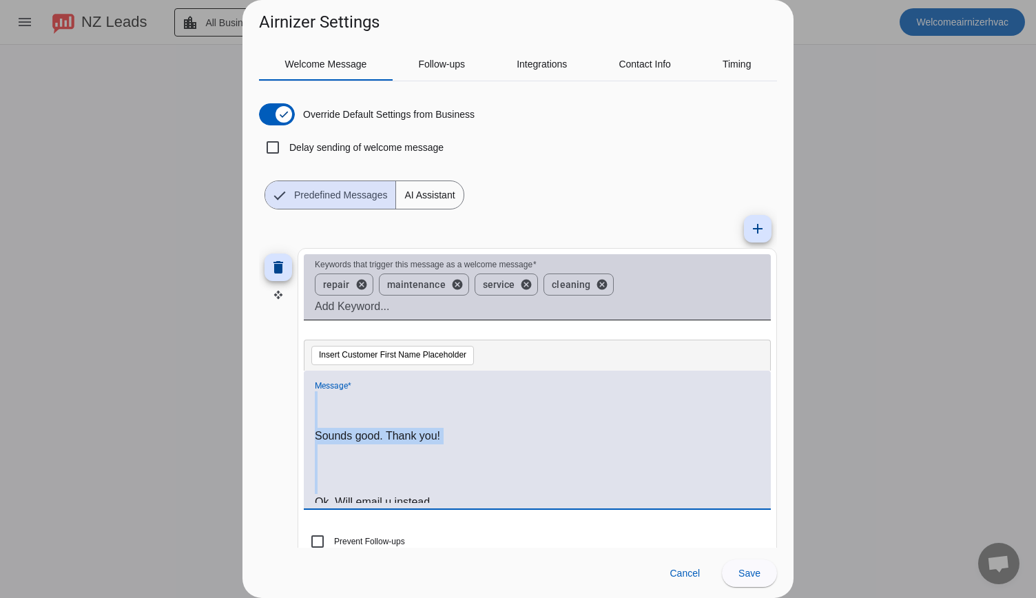
drag, startPoint x: 340, startPoint y: 406, endPoint x: 484, endPoint y: 496, distance: 169.4
click at [484, 496] on div "Just emailed you Sounds good. Thank you! Ok. Will email u instead whatsapp* We …" at bounding box center [537, 447] width 445 height 112
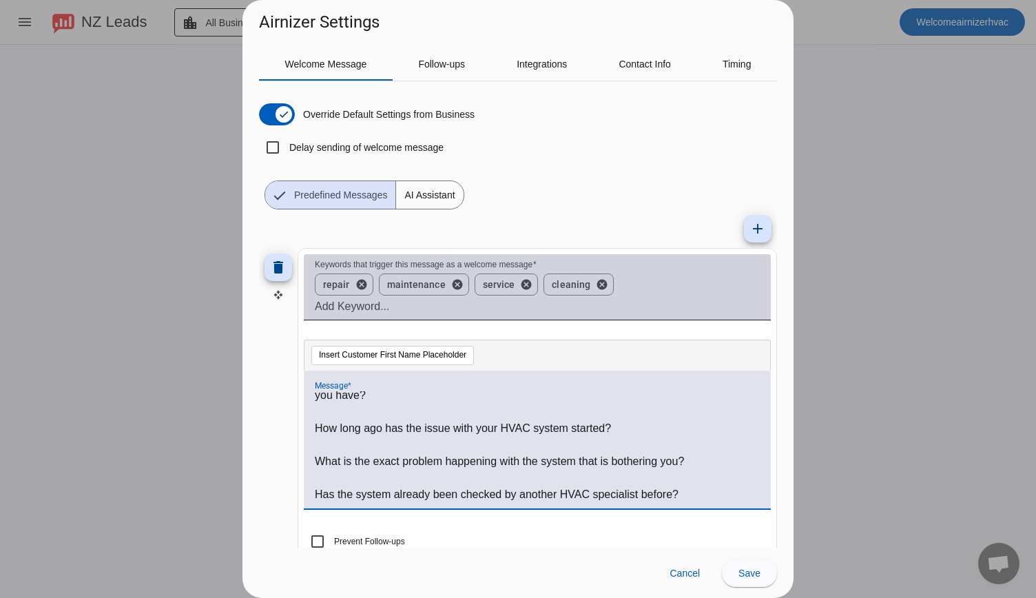
scroll to position [0, 0]
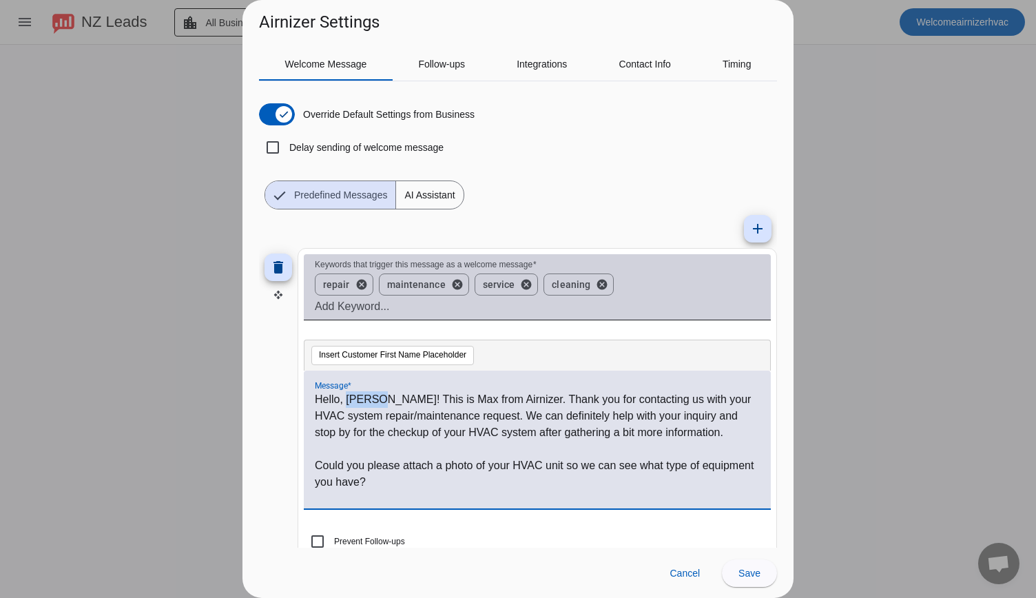
drag, startPoint x: 346, startPoint y: 398, endPoint x: 373, endPoint y: 399, distance: 27.6
click at [373, 399] on p "Hello, Arnick! This is Max from Airnizer. Thank you for contacting us with your…" at bounding box center [537, 416] width 445 height 50
click at [408, 351] on button "Insert Customer First Name Placeholder" at bounding box center [392, 355] width 163 height 19
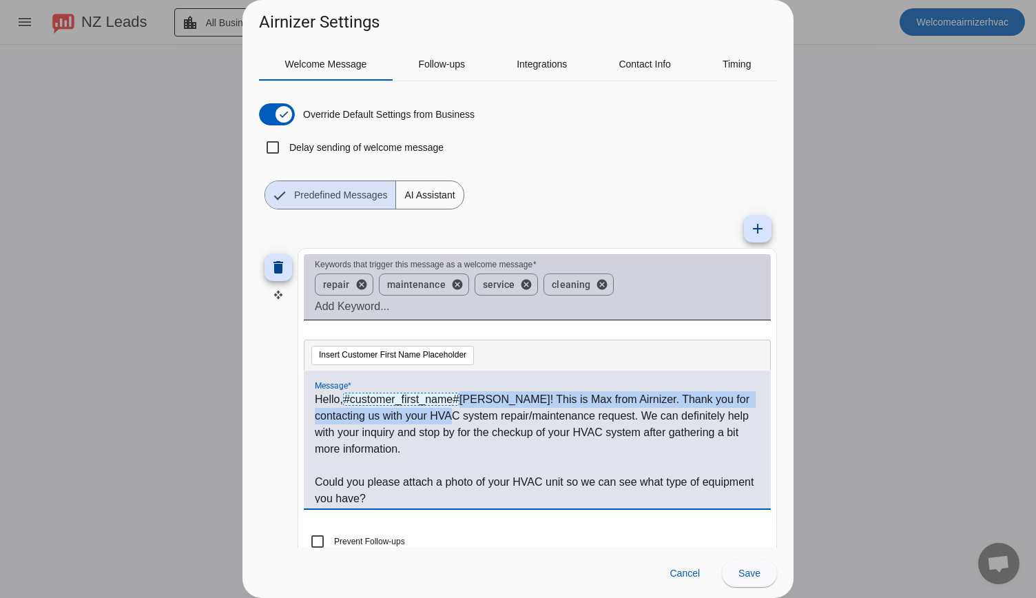
drag, startPoint x: 464, startPoint y: 400, endPoint x: 491, endPoint y: 406, distance: 26.9
click at [491, 406] on p "Hello, #customer_first_name# Arnick! This is Max from Airnizer. Thank you for c…" at bounding box center [537, 424] width 445 height 66
click at [492, 403] on p "Hello, #customer_first_name# Arnick! This is Max from Airnizer. Thank you for c…" at bounding box center [537, 424] width 445 height 66
drag, startPoint x: 491, startPoint y: 402, endPoint x: 462, endPoint y: 401, distance: 28.9
click at [462, 401] on p "Hello, #customer_first_name# Arnick! This is Max from Airnizer. Thank you for c…" at bounding box center [537, 424] width 445 height 66
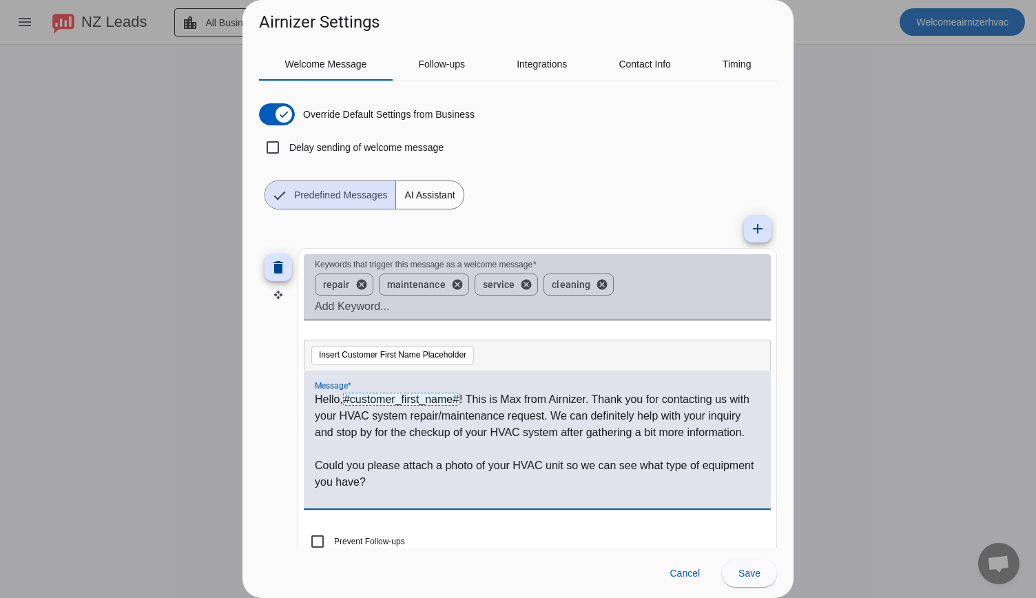
click at [522, 400] on p "Hello, #customer_first_name# ! This is Max from Airnizer. Thank you for contact…" at bounding box center [537, 416] width 445 height 50
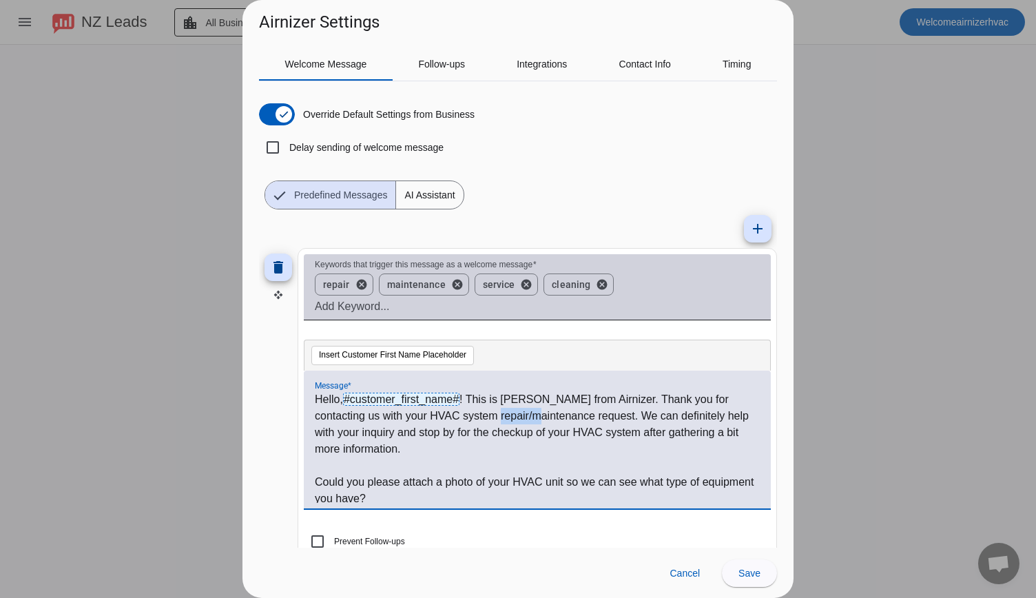
drag, startPoint x: 478, startPoint y: 415, endPoint x: 522, endPoint y: 418, distance: 44.2
click at [522, 418] on p "Hello, #customer_first_name# ! This is Eugene from Airnizer. Thank you for cont…" at bounding box center [537, 424] width 445 height 66
click at [535, 454] on p "Hello, #customer_first_name# ! This is Eugene from Airnizer. Thank you for cont…" at bounding box center [537, 424] width 445 height 66
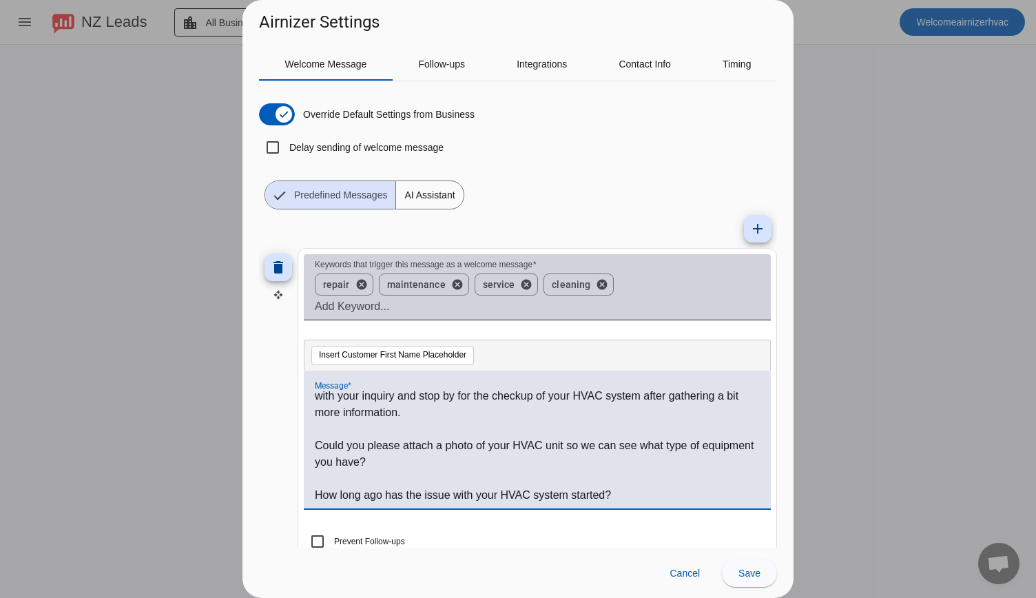
scroll to position [37, 0]
click at [446, 445] on p "Could you please attach a photo of your HVAC unit so we can see what type of eq…" at bounding box center [537, 453] width 445 height 33
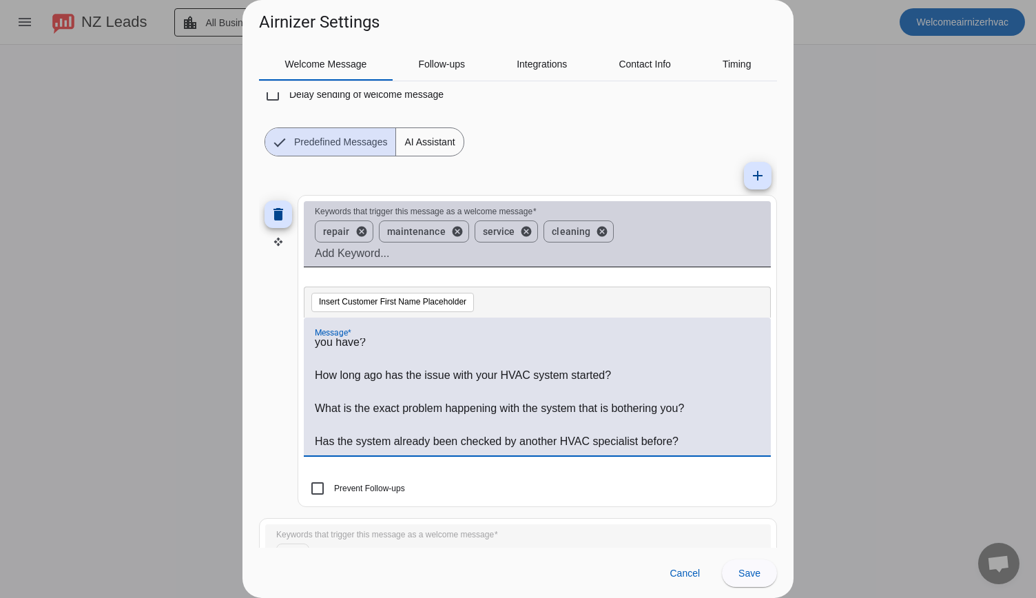
scroll to position [54, 0]
drag, startPoint x: 354, startPoint y: 407, endPoint x: 407, endPoint y: 406, distance: 53.1
click at [407, 406] on p "What is the exact problem happening with the system that is bothering you?" at bounding box center [537, 408] width 445 height 17
click at [399, 406] on p "What is the exact problem happening with the system that is bothering you?" at bounding box center [537, 408] width 445 height 17
drag, startPoint x: 407, startPoint y: 404, endPoint x: 615, endPoint y: 408, distance: 207.4
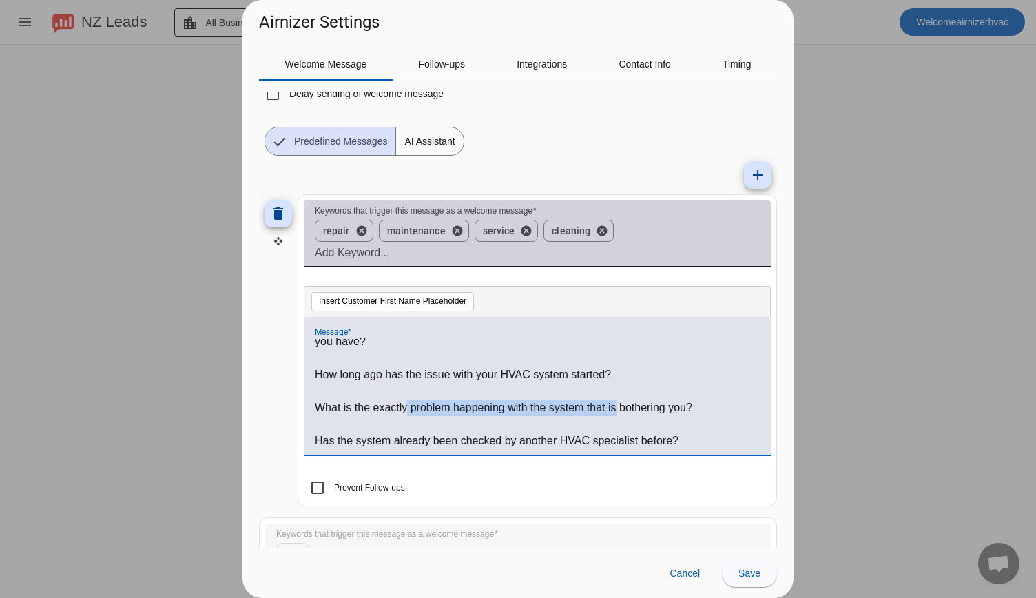
click at [615, 408] on p "What is the exactly problem happening with the system that is bothering you?" at bounding box center [537, 408] width 445 height 17
click at [404, 409] on p "What is the exactly problem happening with the system that is bothering you?" at bounding box center [537, 408] width 445 height 17
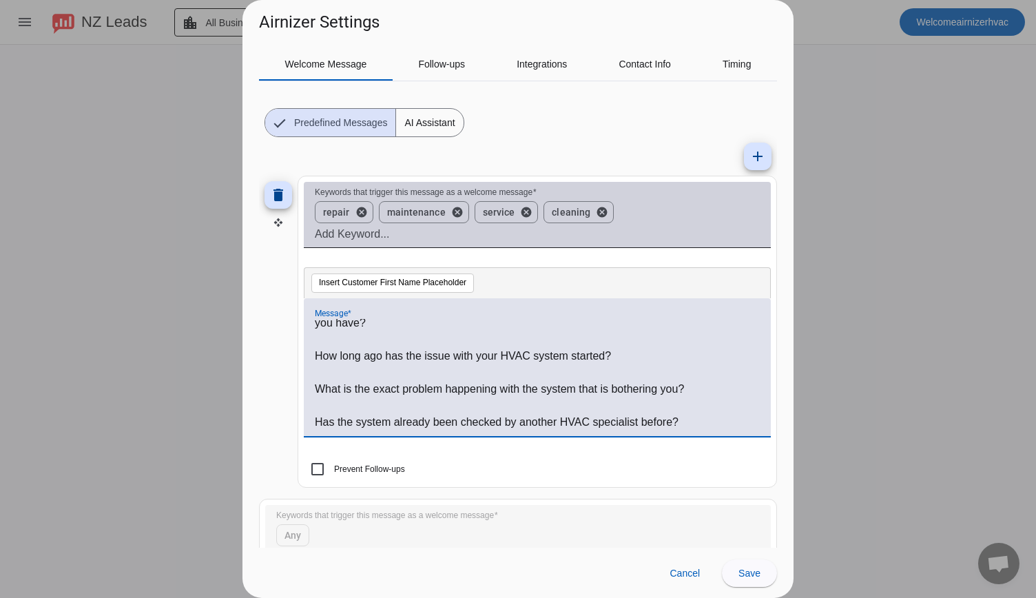
scroll to position [73, 0]
click at [681, 423] on p "Has the system already been checked by another HVAC specialist before?" at bounding box center [537, 421] width 445 height 17
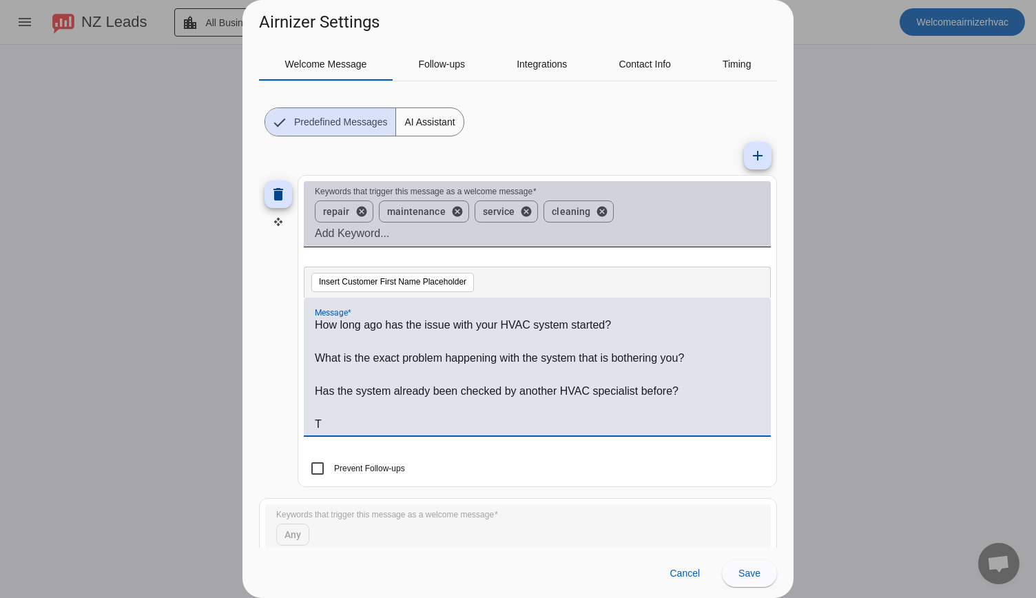
scroll to position [134, 0]
click at [376, 283] on button "Insert Customer First Name Placeholder" at bounding box center [392, 282] width 163 height 19
click at [320, 470] on input "Prevent Follow-ups" at bounding box center [318, 469] width 28 height 28
checkbox input "true"
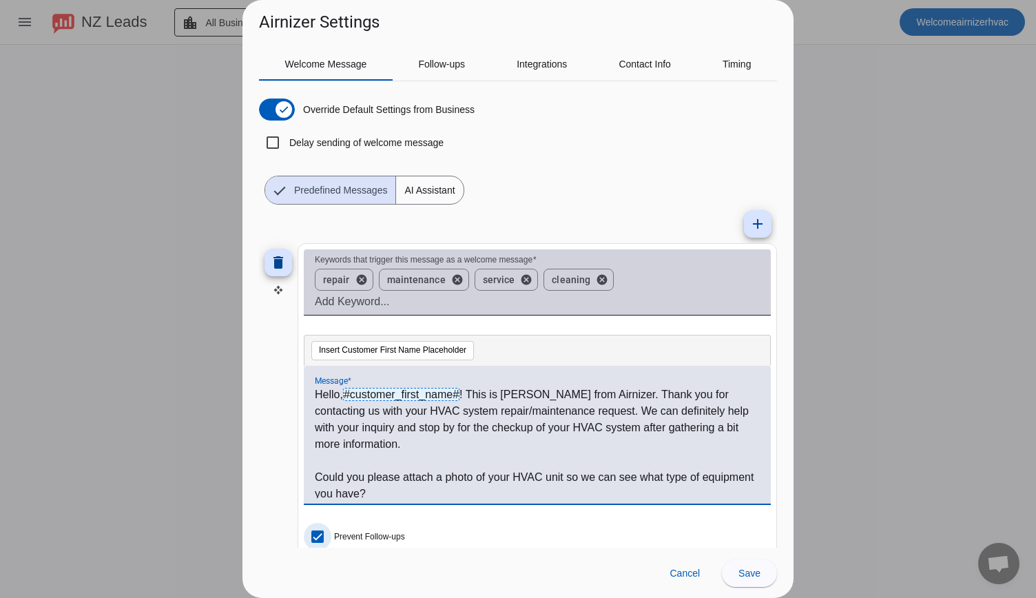
scroll to position [0, 0]
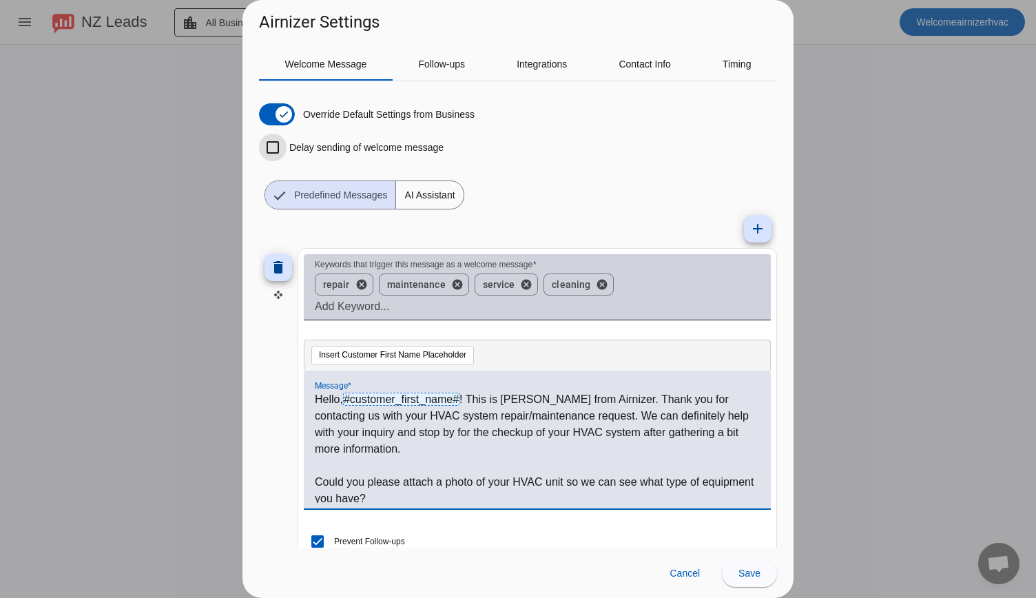
click at [280, 148] on input "Delay sending of welcome message" at bounding box center [273, 148] width 28 height 28
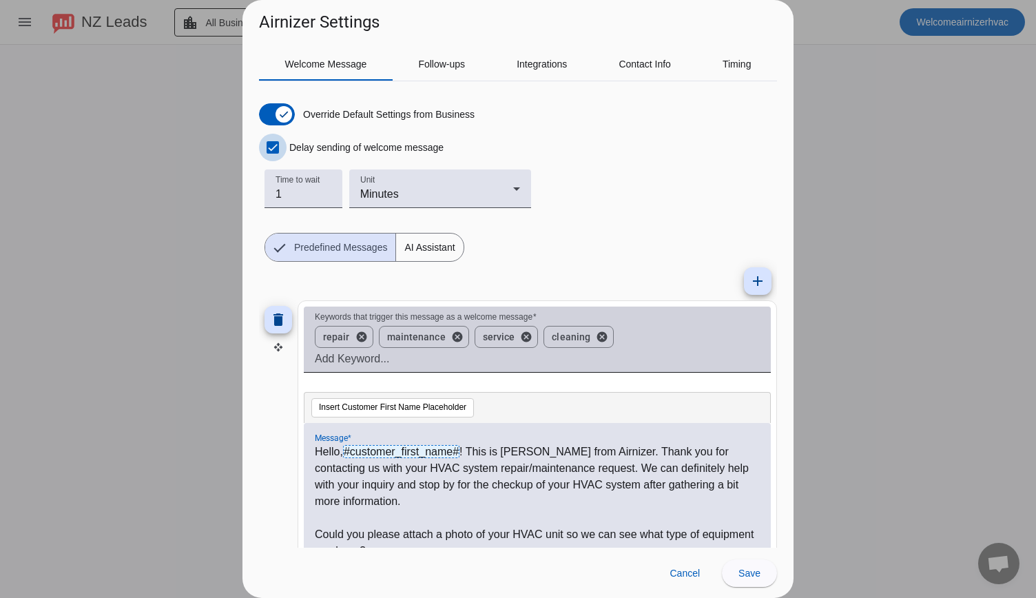
click at [280, 148] on input "Delay sending of welcome message" at bounding box center [273, 148] width 28 height 28
checkbox input "false"
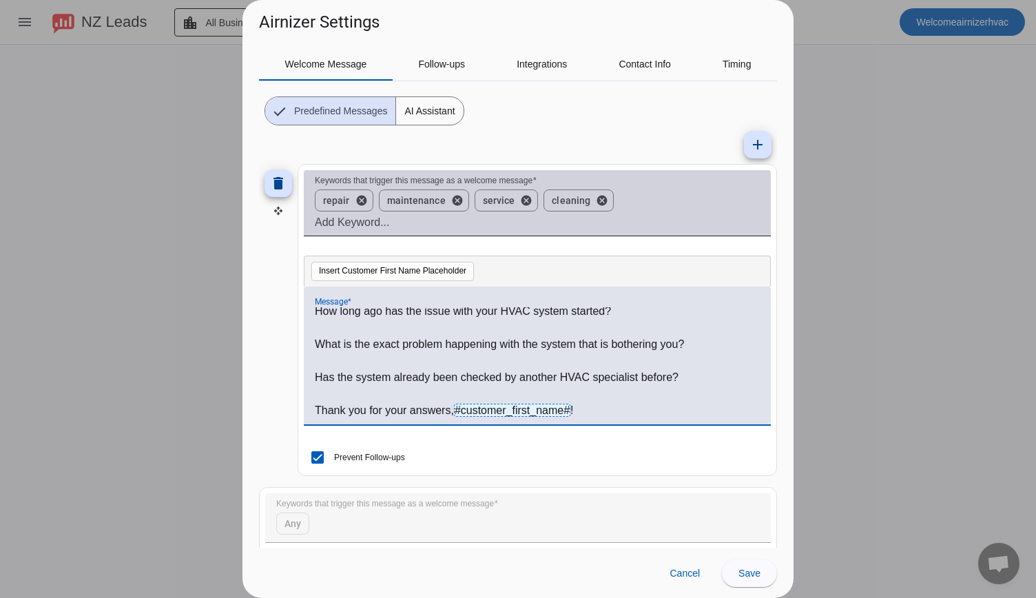
scroll to position [85, 0]
click at [368, 407] on p "Thank you for your answers, #customer_first_name# !" at bounding box center [537, 409] width 445 height 17
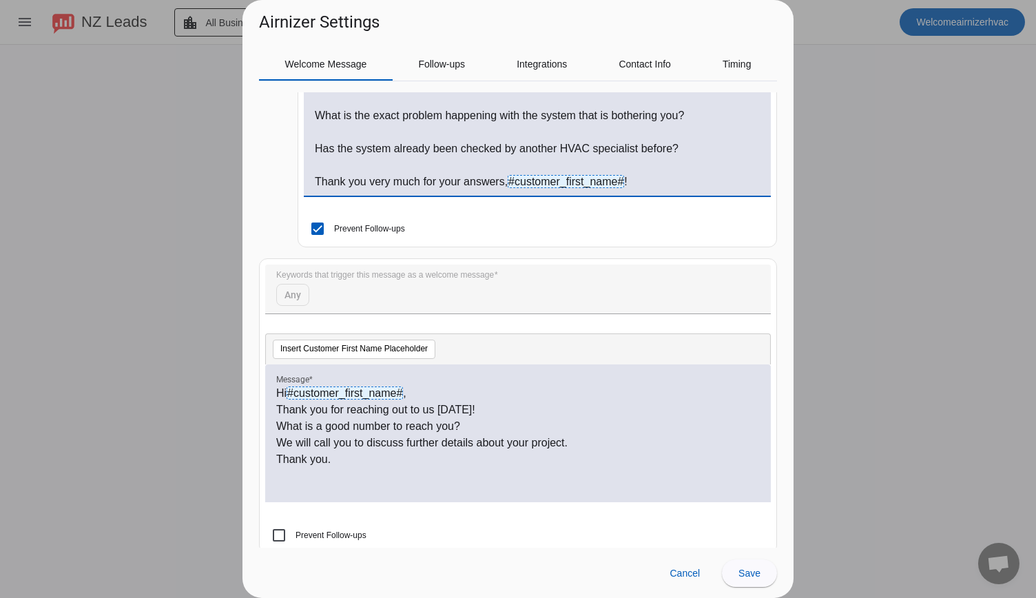
scroll to position [327, 0]
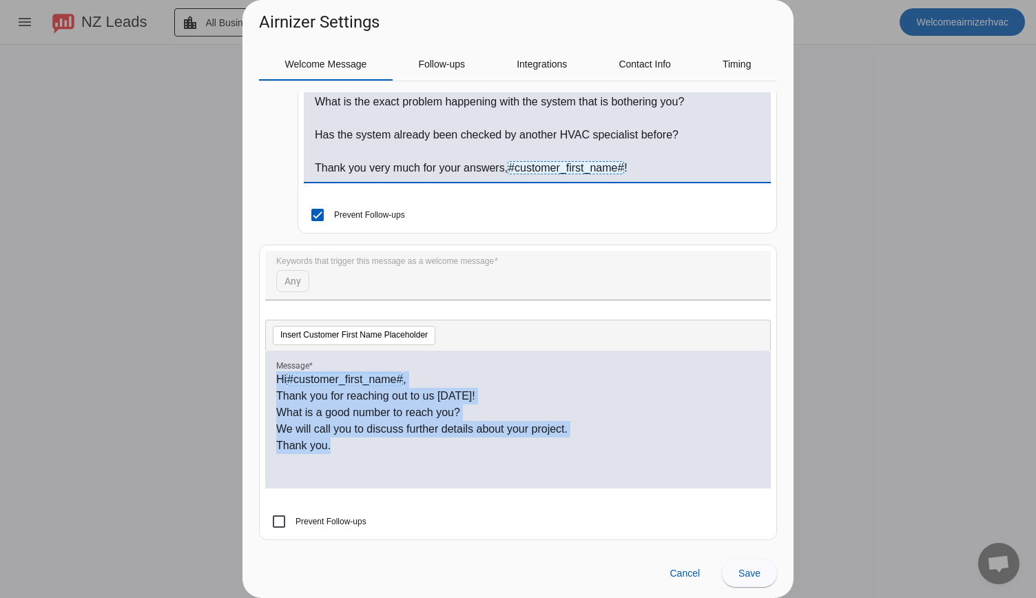
drag, startPoint x: 277, startPoint y: 376, endPoint x: 355, endPoint y: 442, distance: 102.2
click at [355, 442] on div "Hi #customer_first_name# , Thank you for reaching out to us today! What is a go…" at bounding box center [518, 427] width 484 height 112
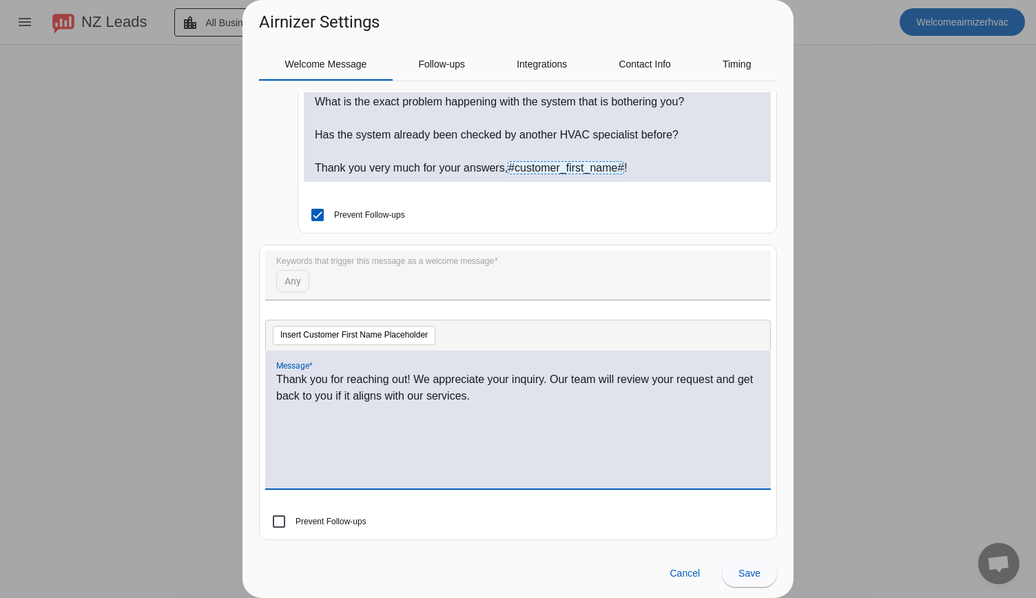
click at [280, 375] on p "Thank you for reaching out! We appreciate your inquiry. Our team will review yo…" at bounding box center [518, 387] width 484 height 33
click at [274, 375] on div "Thank you for reaching out! We appreciate your inquiry. Our team will review yo…" at bounding box center [518, 420] width 506 height 138
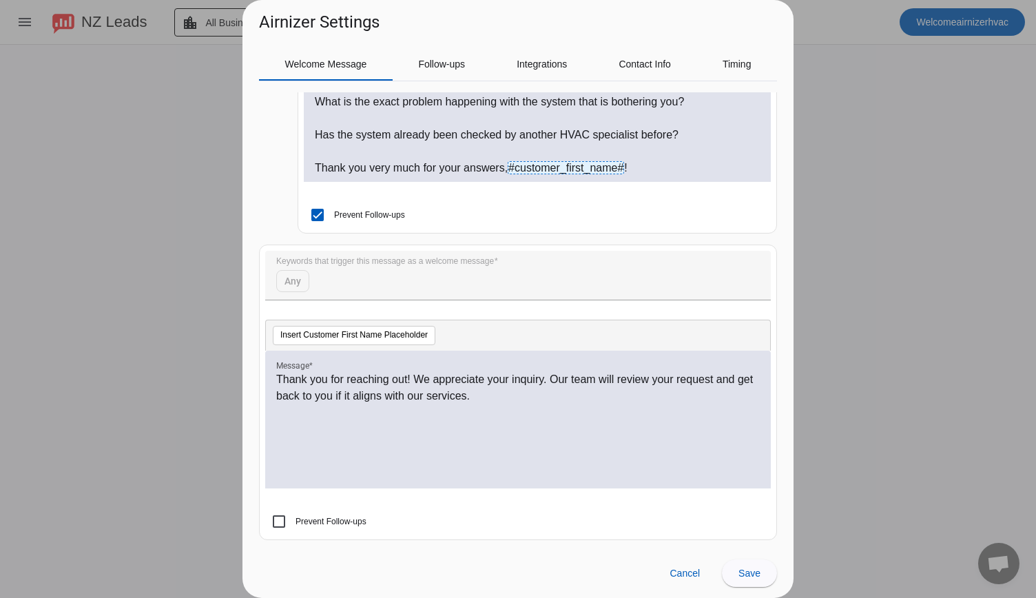
click at [277, 375] on p "Thank you for reaching out! We appreciate your inquiry. Our team will review yo…" at bounding box center [518, 387] width 484 height 33
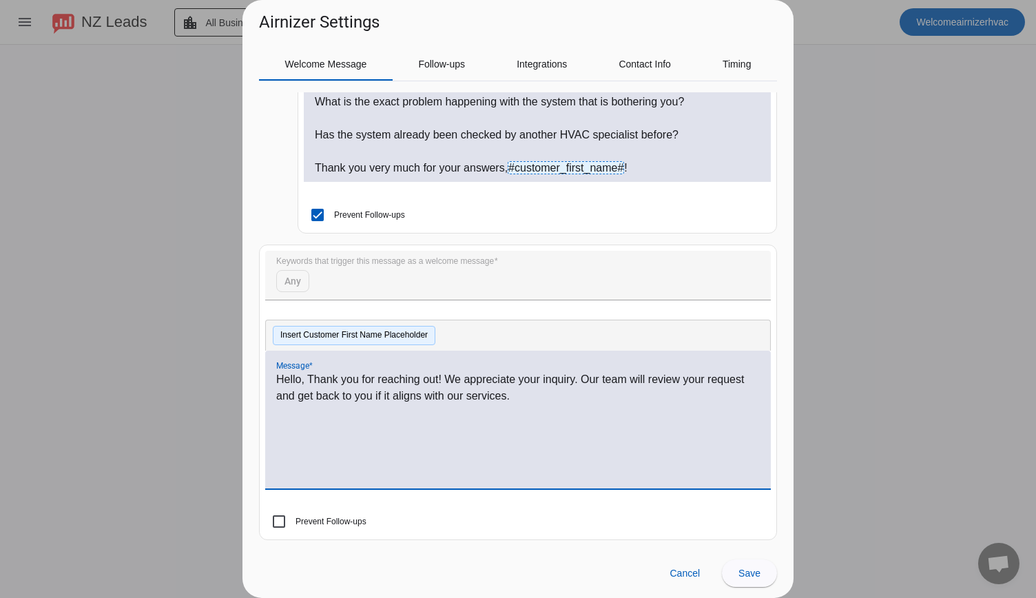
click at [317, 334] on button "Insert Customer First Name Placeholder" at bounding box center [354, 335] width 163 height 19
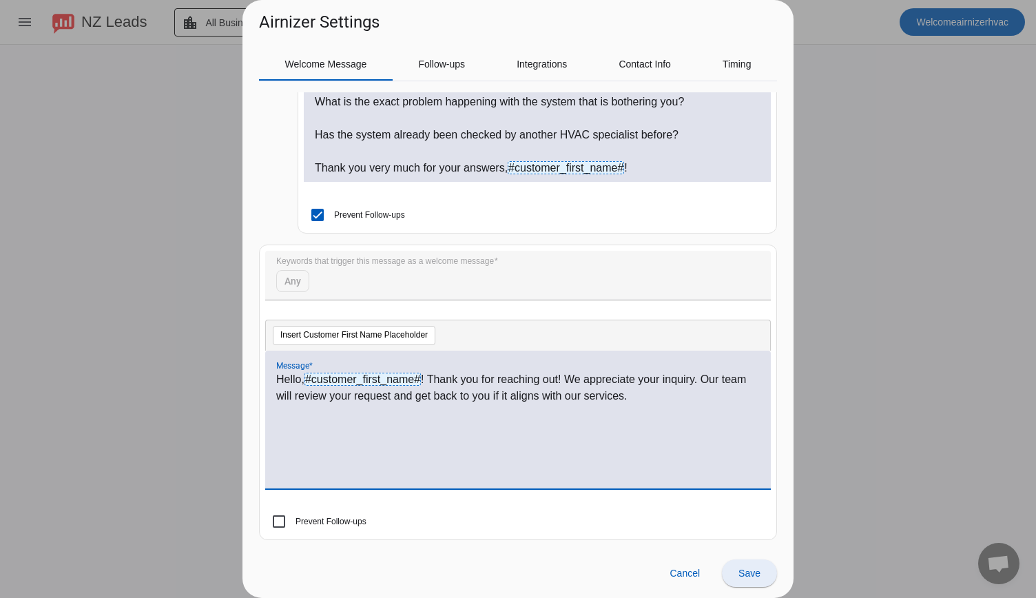
click at [751, 570] on span "Save" at bounding box center [750, 573] width 22 height 11
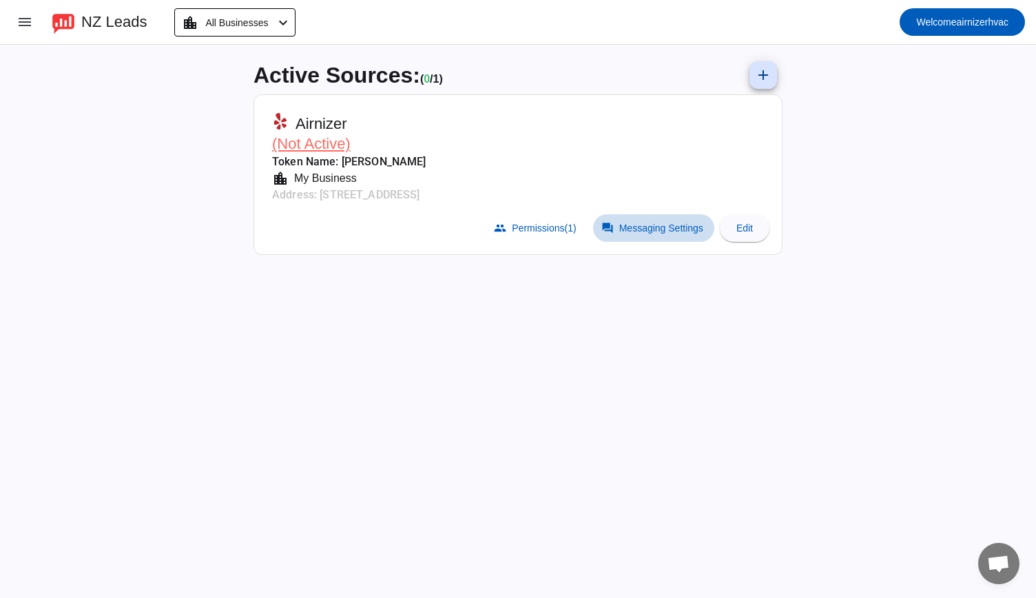
click at [631, 232] on span "Messaging Settings" at bounding box center [661, 228] width 84 height 11
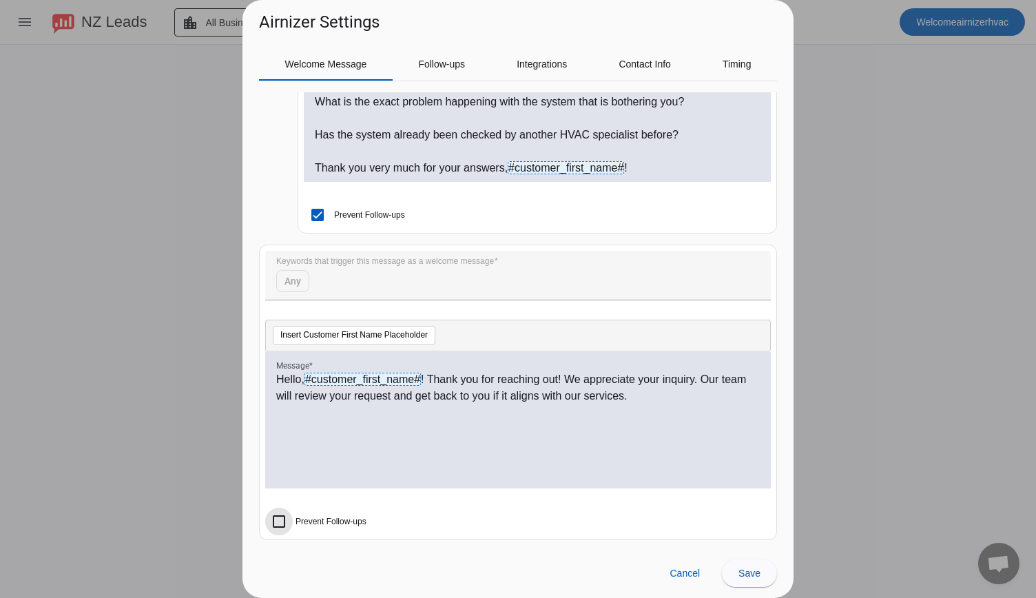
click at [278, 523] on input "Prevent Follow-ups" at bounding box center [279, 522] width 28 height 28
checkbox input "true"
click at [754, 578] on span "Save" at bounding box center [750, 573] width 22 height 11
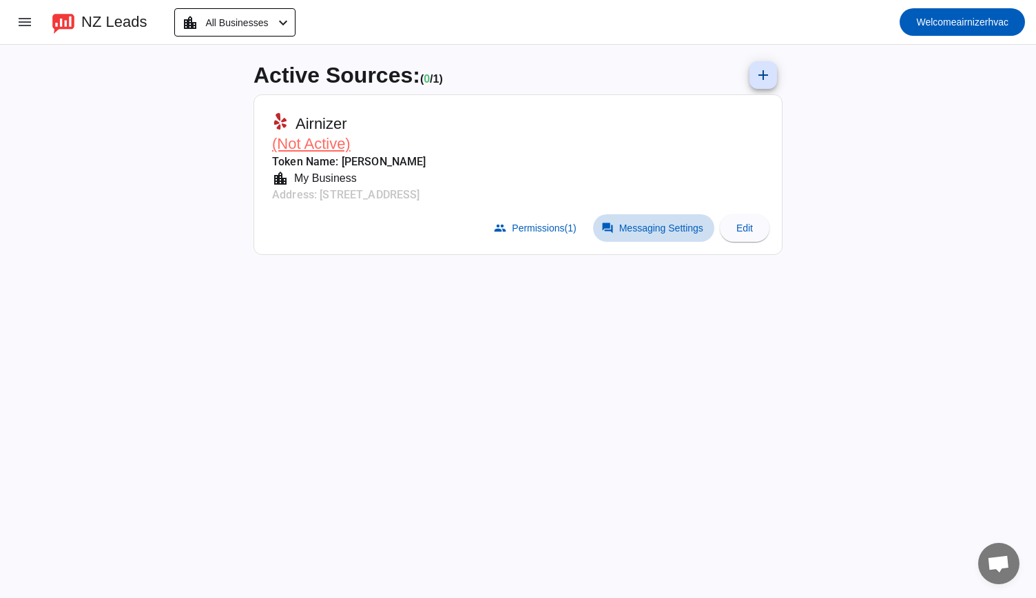
click at [641, 229] on span "Messaging Settings" at bounding box center [661, 228] width 84 height 11
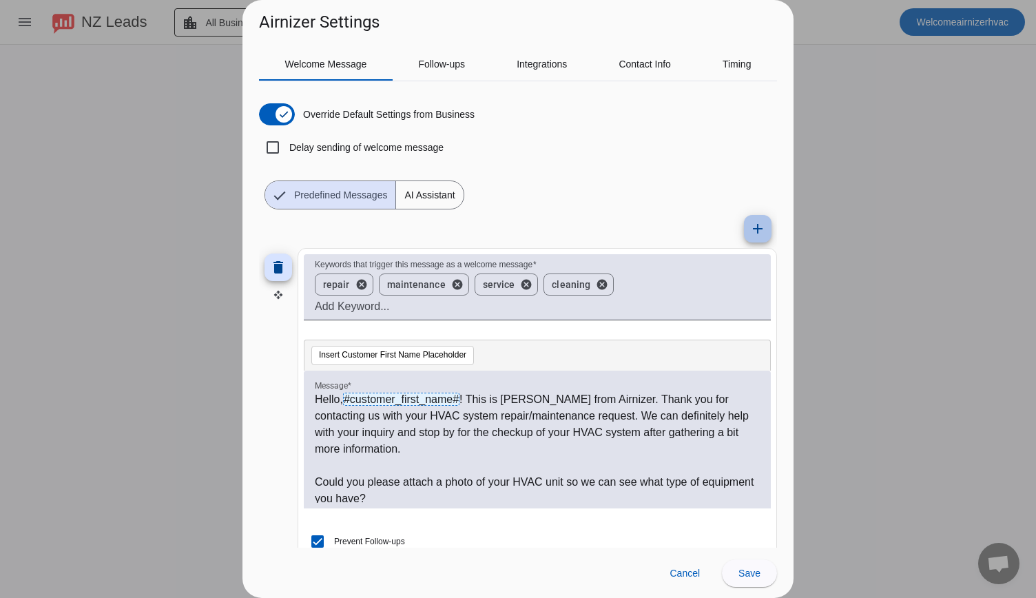
click at [750, 231] on mat-icon "add" at bounding box center [758, 228] width 17 height 17
click at [750, 233] on mat-icon "add" at bounding box center [758, 228] width 17 height 17
click at [750, 227] on mat-icon "add" at bounding box center [758, 228] width 17 height 17
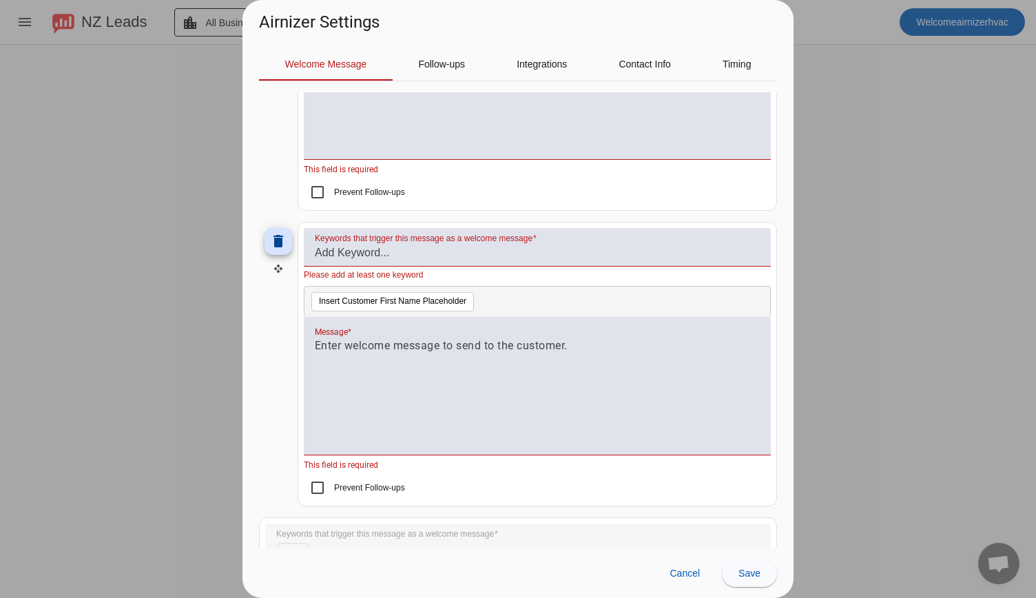
scroll to position [945, 0]
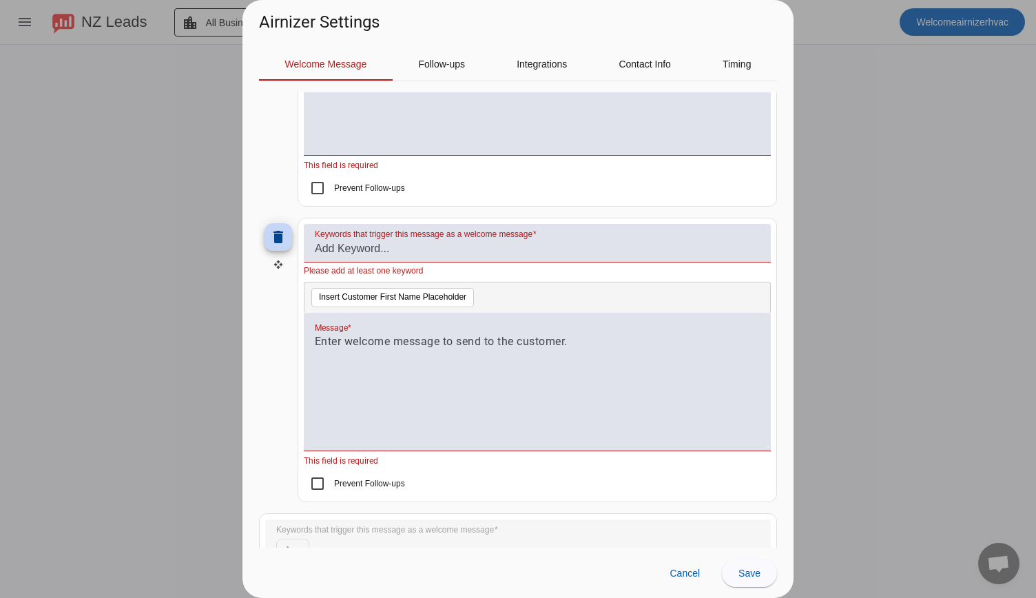
click at [284, 231] on mat-icon "delete" at bounding box center [278, 237] width 17 height 17
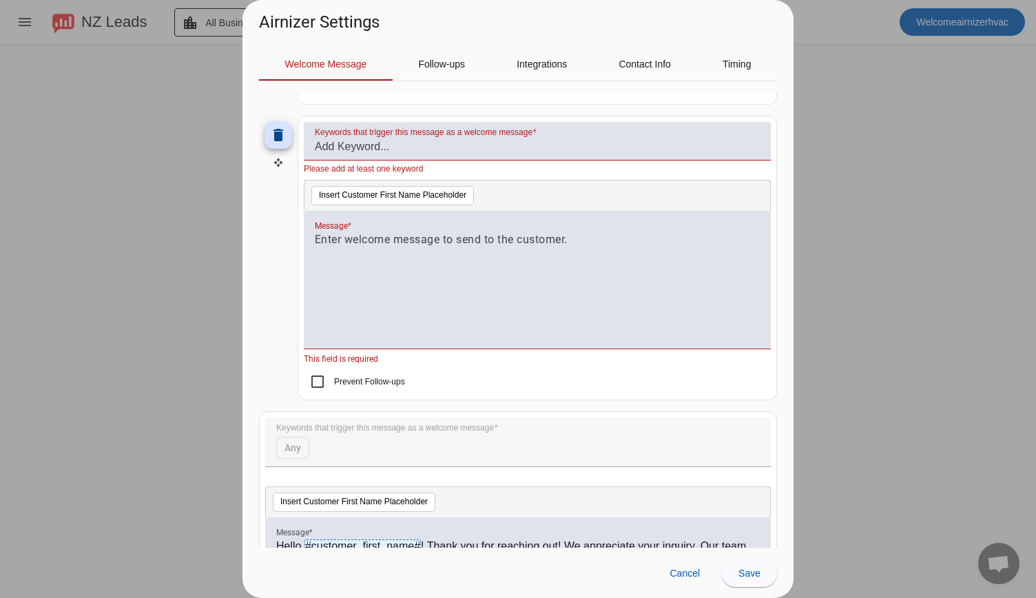
scroll to position [745, 0]
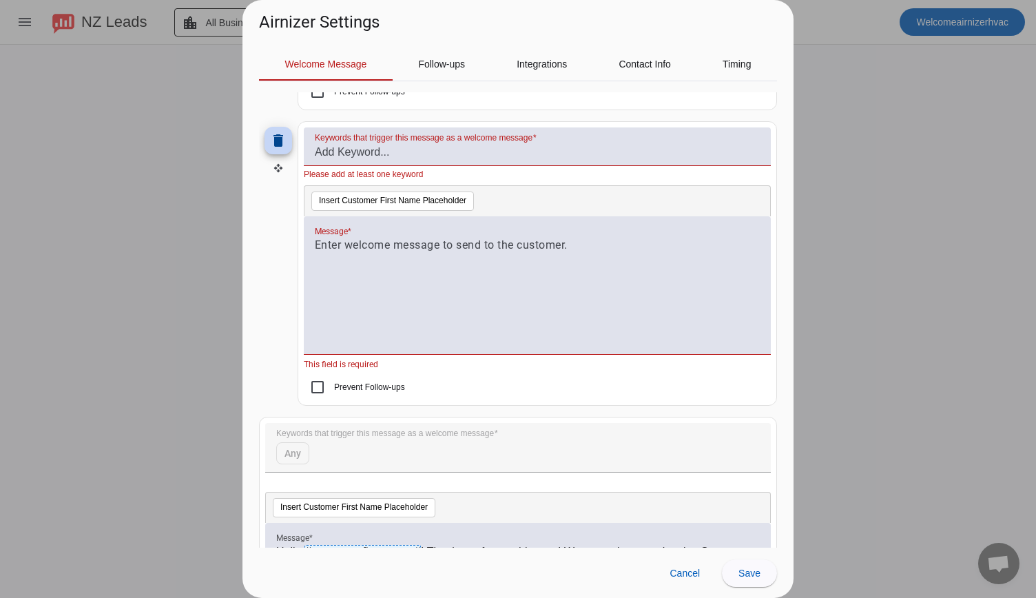
click at [278, 137] on mat-icon "delete" at bounding box center [278, 140] width 17 height 17
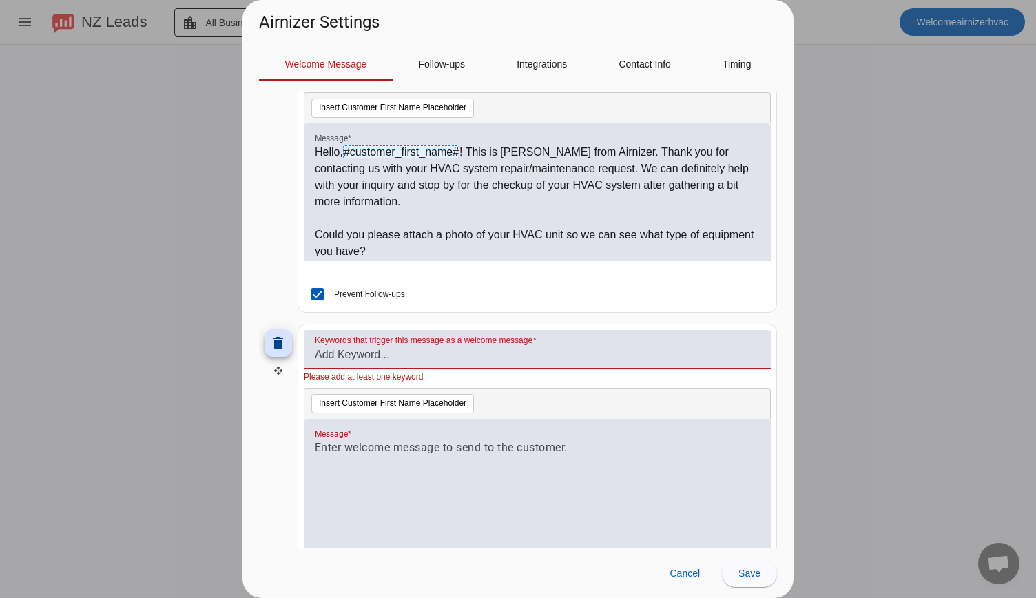
scroll to position [214, 0]
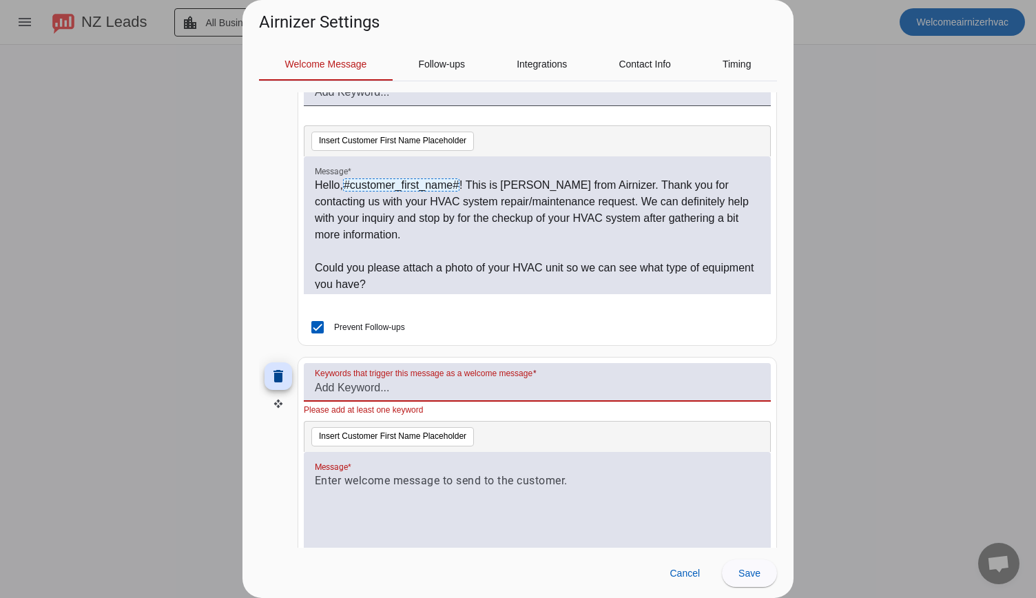
click at [353, 386] on input "Keywords that trigger this message as a welcome message" at bounding box center [537, 388] width 445 height 17
type input "installation"
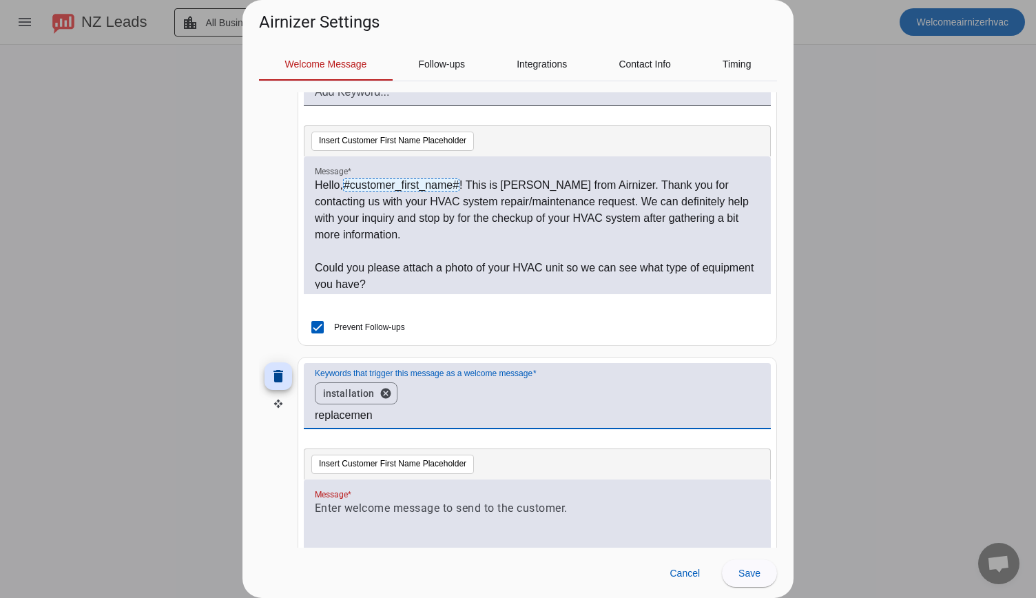
type input "replacement"
click at [345, 506] on p at bounding box center [537, 508] width 445 height 17
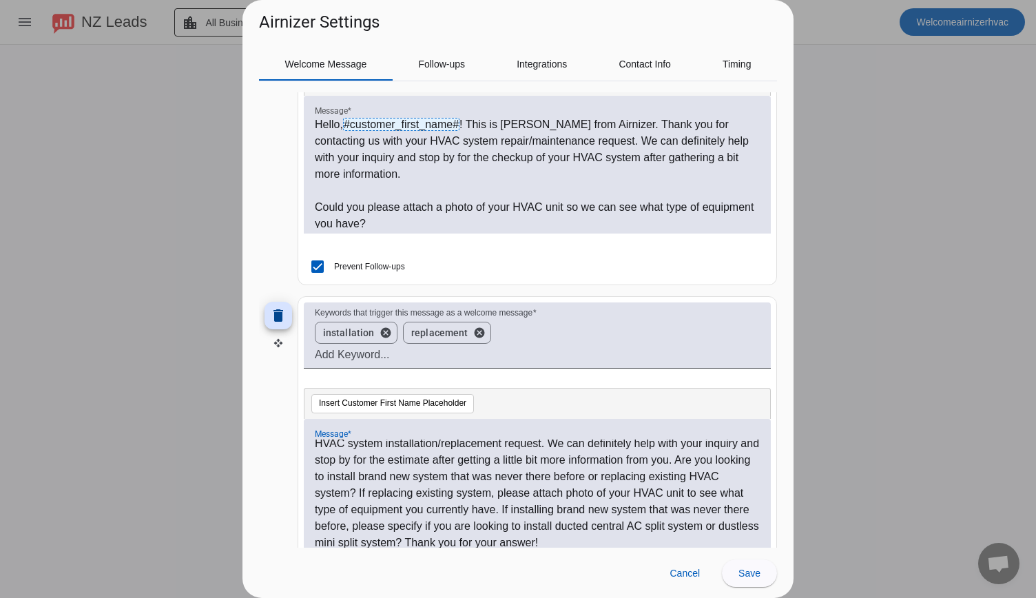
scroll to position [0, 0]
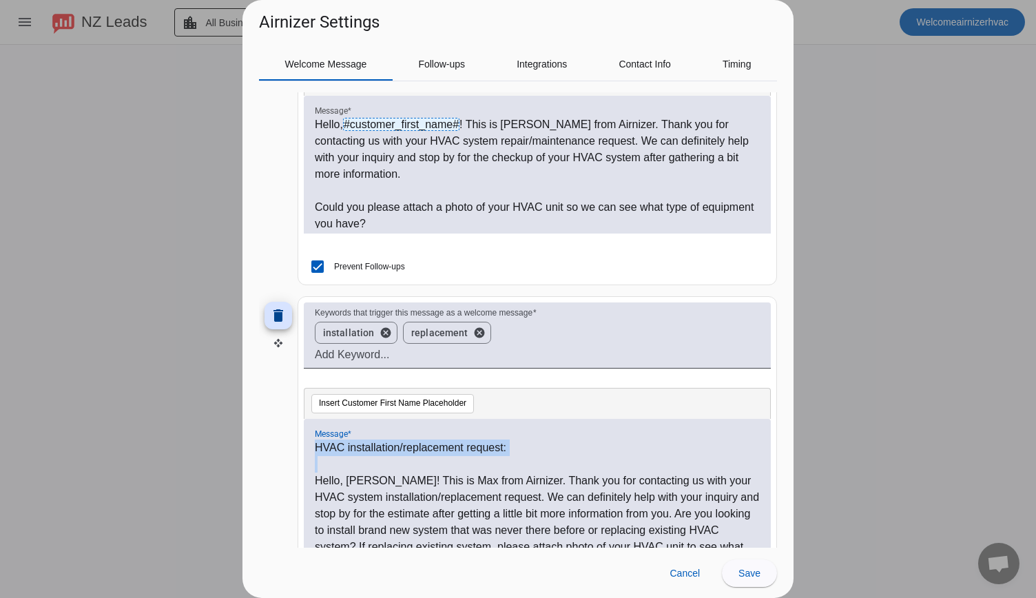
drag, startPoint x: 317, startPoint y: 444, endPoint x: 513, endPoint y: 457, distance: 196.1
click at [513, 457] on div "HVAC installation/replacement request: Hello, Megan! This is Max from Airnizer.…" at bounding box center [537, 496] width 445 height 112
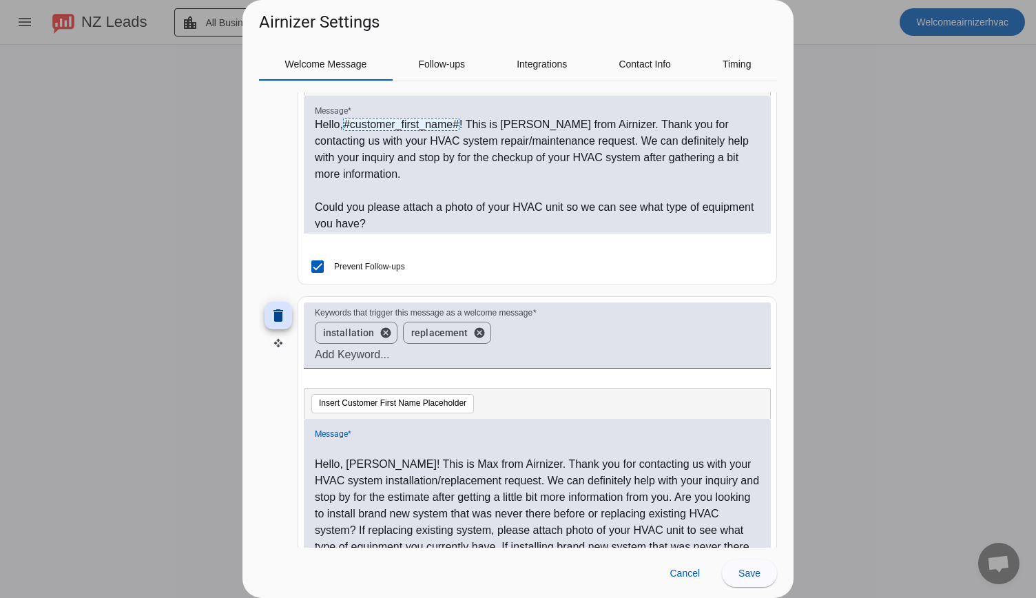
click at [316, 460] on p "Hello, Megan! This is Max from Airnizer. Thank you for contacting us with your …" at bounding box center [537, 522] width 445 height 132
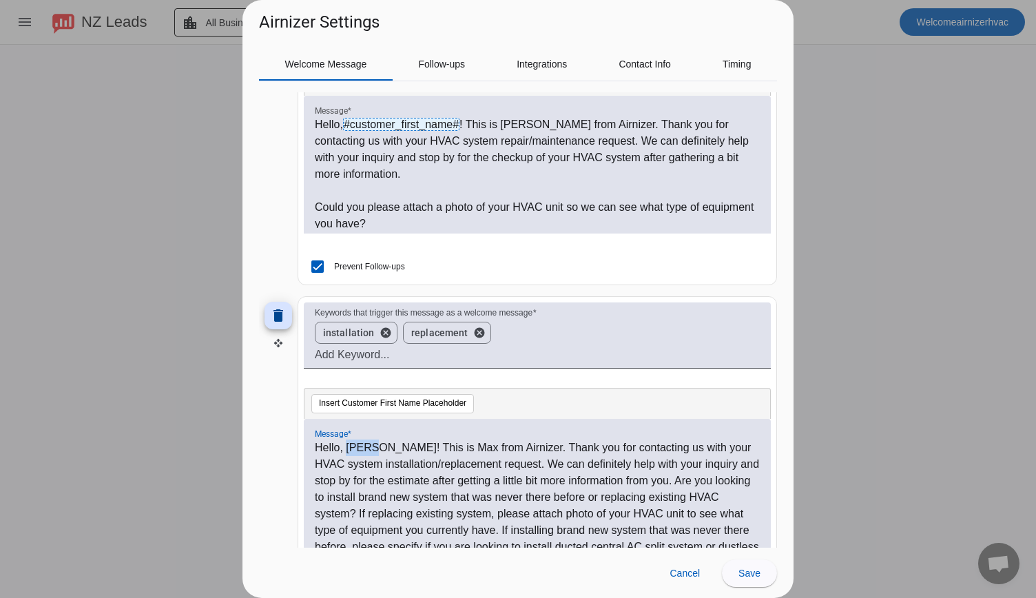
drag, startPoint x: 349, startPoint y: 446, endPoint x: 380, endPoint y: 446, distance: 31.0
click at [380, 446] on p "Hello, Megan! This is Max from Airnizer. Thank you for contacting us with your …" at bounding box center [537, 506] width 445 height 132
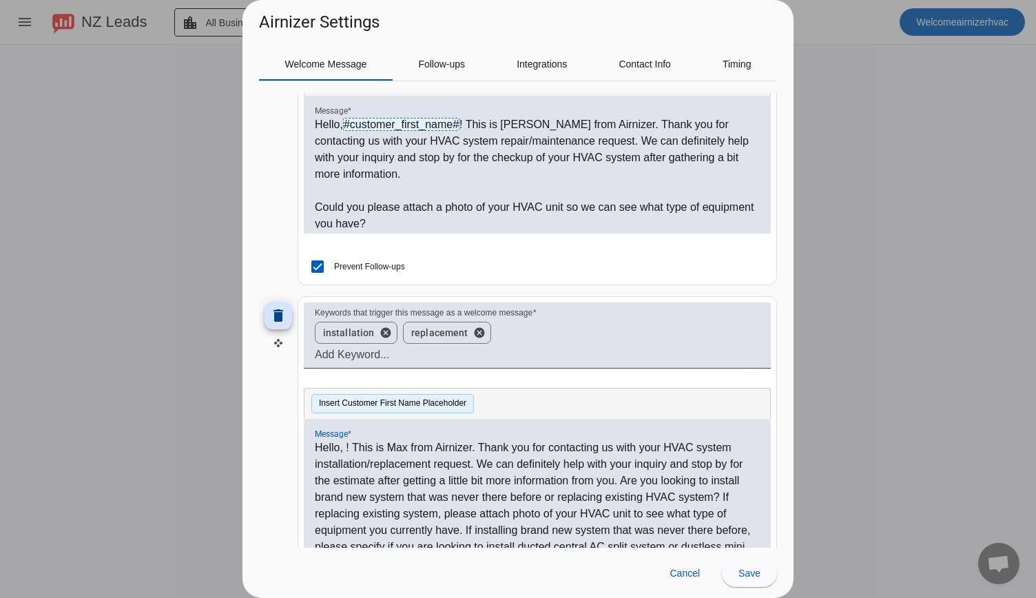
click at [379, 398] on button "Insert Customer First Name Placeholder" at bounding box center [392, 403] width 163 height 19
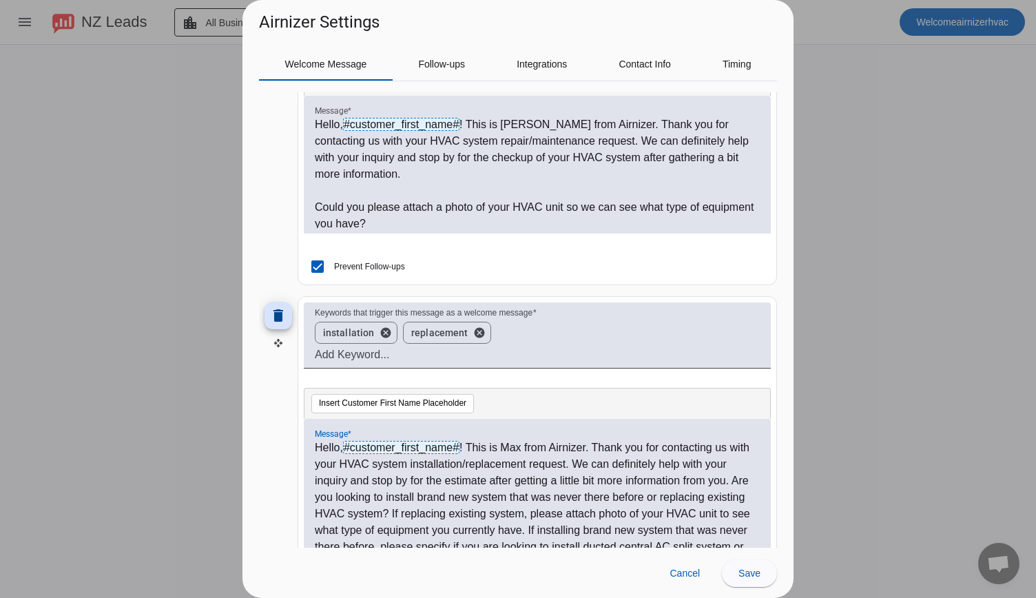
click at [524, 449] on p "Hello, #customer_first_name# ! This is Max from Airnizer. Thank you for contact…" at bounding box center [537, 506] width 445 height 132
click at [489, 480] on p "Hello, #customer_first_name# ! This is Eugene from Airnizer. Thank you for cont…" at bounding box center [537, 506] width 445 height 132
drag, startPoint x: 607, startPoint y: 475, endPoint x: 629, endPoint y: 480, distance: 22.6
click at [629, 480] on p "Hello, #customer_first_name# ! This is Eugene from Airnizer. Thank you for cont…" at bounding box center [537, 506] width 445 height 132
click at [594, 484] on p "Hello, #customer_first_name# ! This is Eugene from Airnizer. Thank you for cont…" at bounding box center [537, 506] width 445 height 132
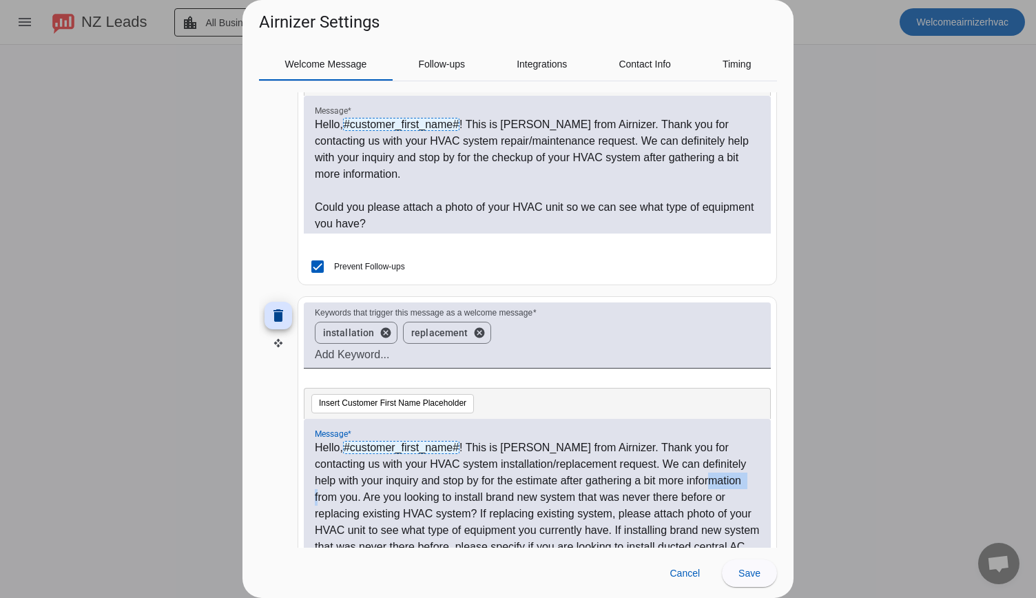
drag, startPoint x: 314, startPoint y: 495, endPoint x: 355, endPoint y: 497, distance: 41.4
click at [355, 497] on p "Hello, #customer_first_name# ! This is Eugene from Airnizer. Thank you for cont…" at bounding box center [537, 506] width 445 height 132
click at [316, 493] on p "Hello, #customer_first_name# ! This is Eugene from Airnizer. Thank you for cont…" at bounding box center [537, 506] width 445 height 132
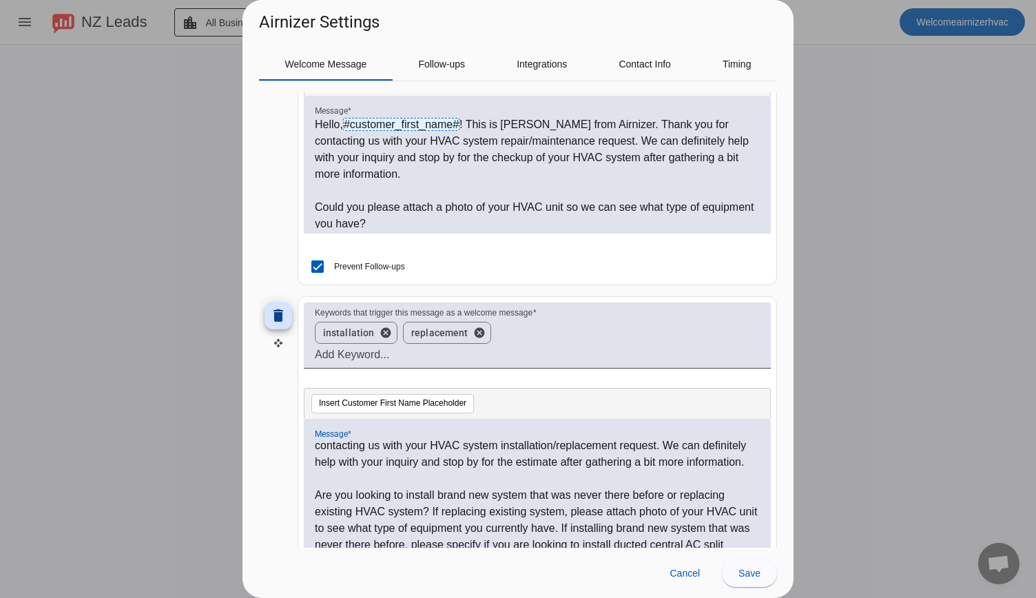
scroll to position [19, 0]
click at [432, 509] on p "Are you looking to install brand new system that was never there before or repl…" at bounding box center [537, 527] width 445 height 83
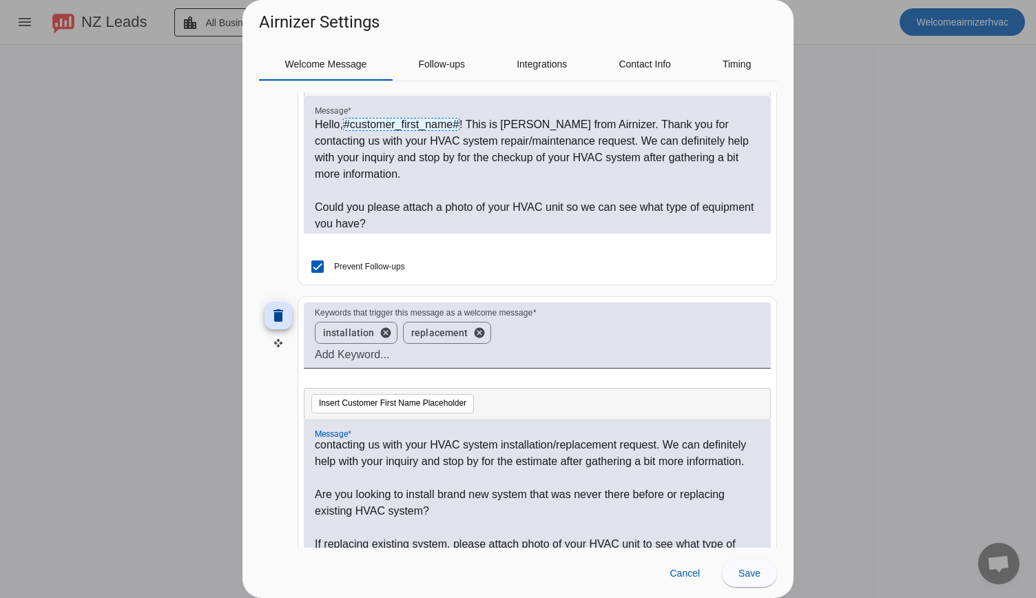
scroll to position [70, 0]
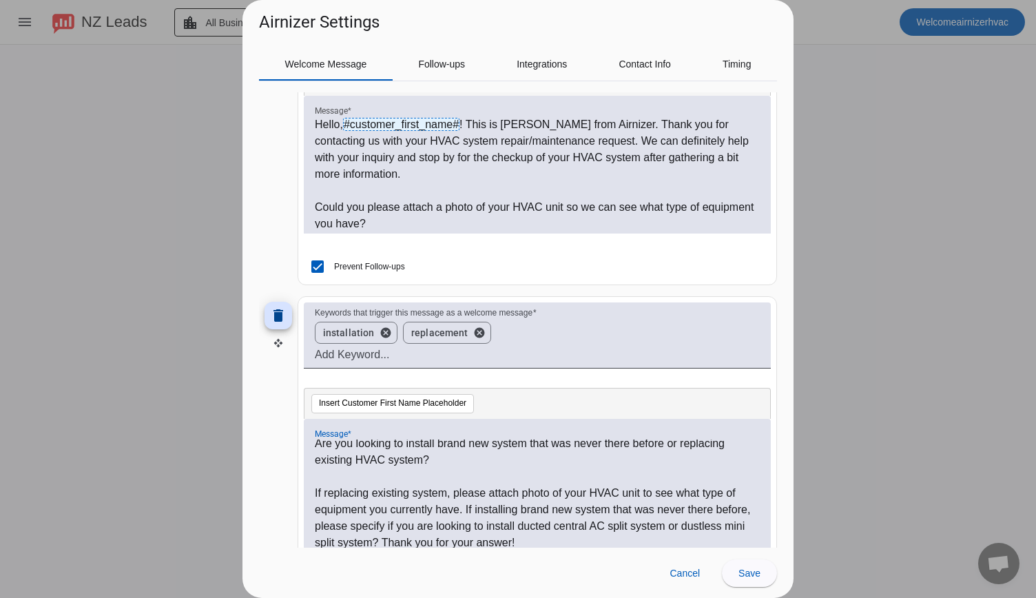
click at [466, 510] on p "If replacing existing system, please attach photo of your HVAC unit to see what…" at bounding box center [537, 518] width 445 height 66
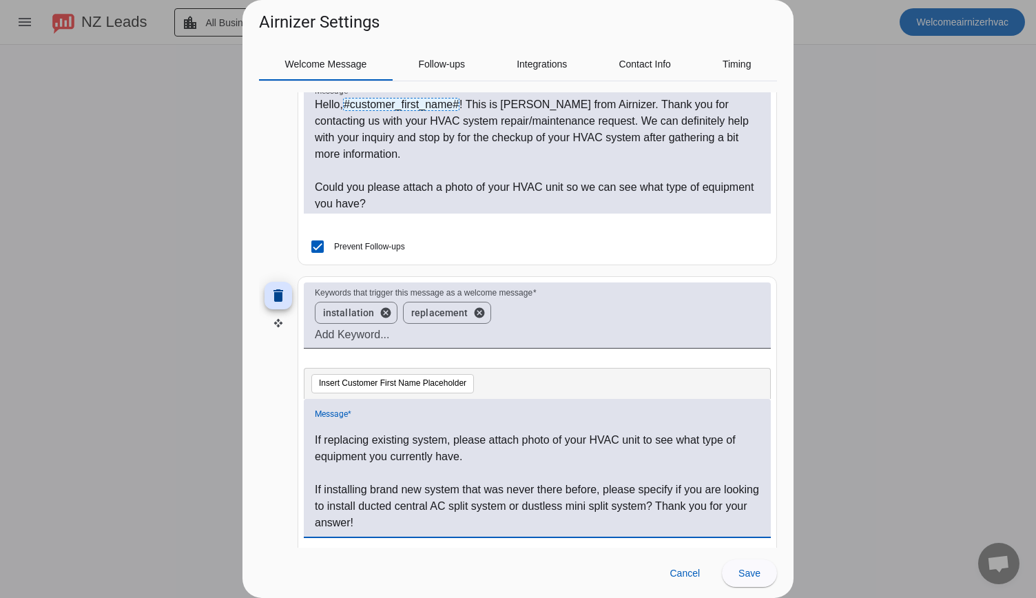
scroll to position [303, 0]
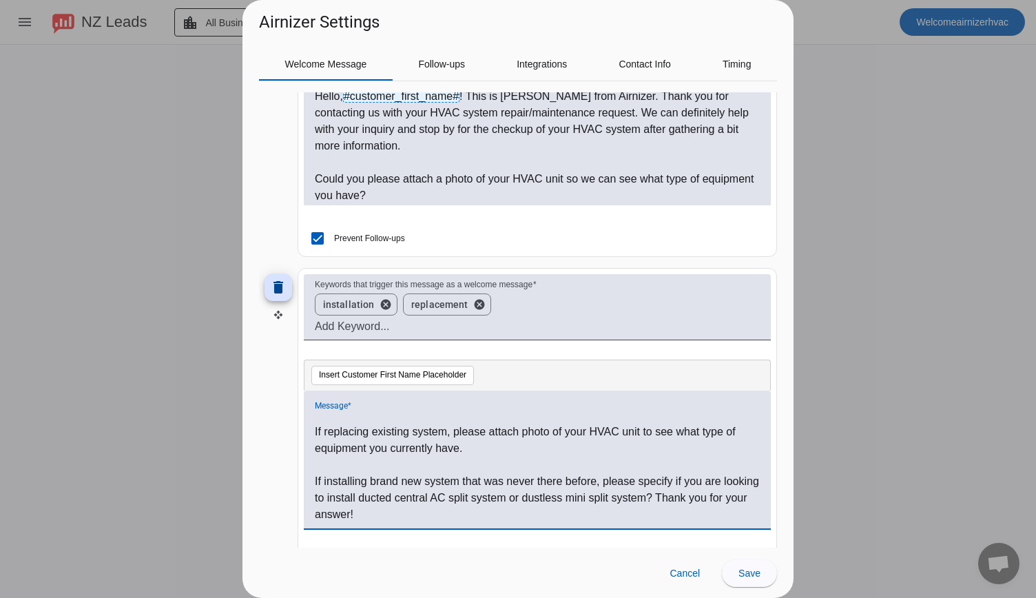
click at [692, 495] on p "If installing brand new system that was never there before, please specify if y…" at bounding box center [537, 498] width 445 height 50
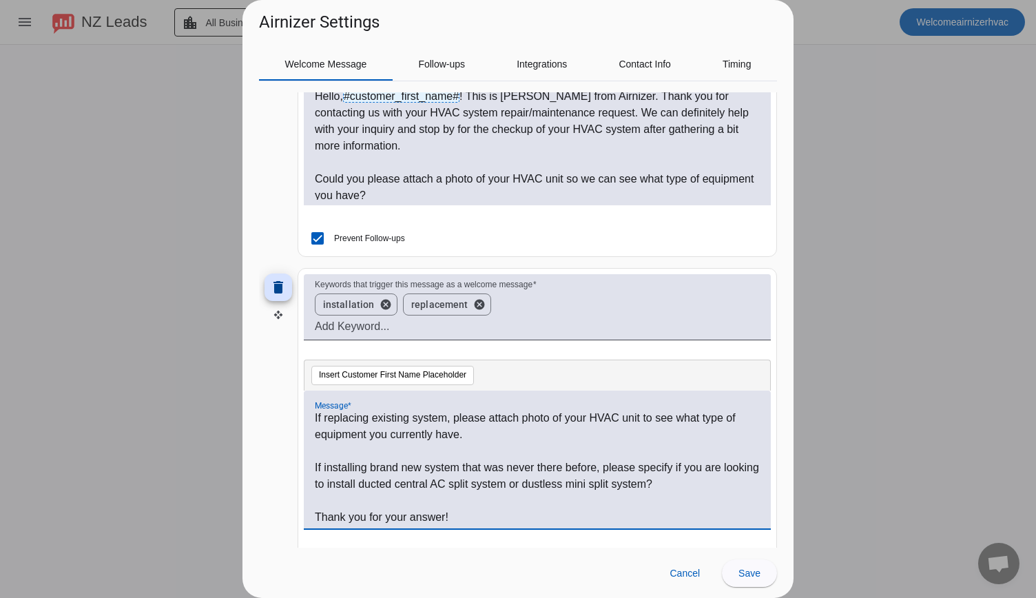
click at [386, 516] on p "Thank you for your answer!" at bounding box center [537, 517] width 445 height 17
click at [369, 515] on p "Thank you for your answer!" at bounding box center [537, 517] width 445 height 17
click at [499, 512] on p "Thank you very much for your answer!" at bounding box center [537, 517] width 445 height 17
click at [376, 381] on button "Insert Customer First Name Placeholder" at bounding box center [392, 375] width 163 height 19
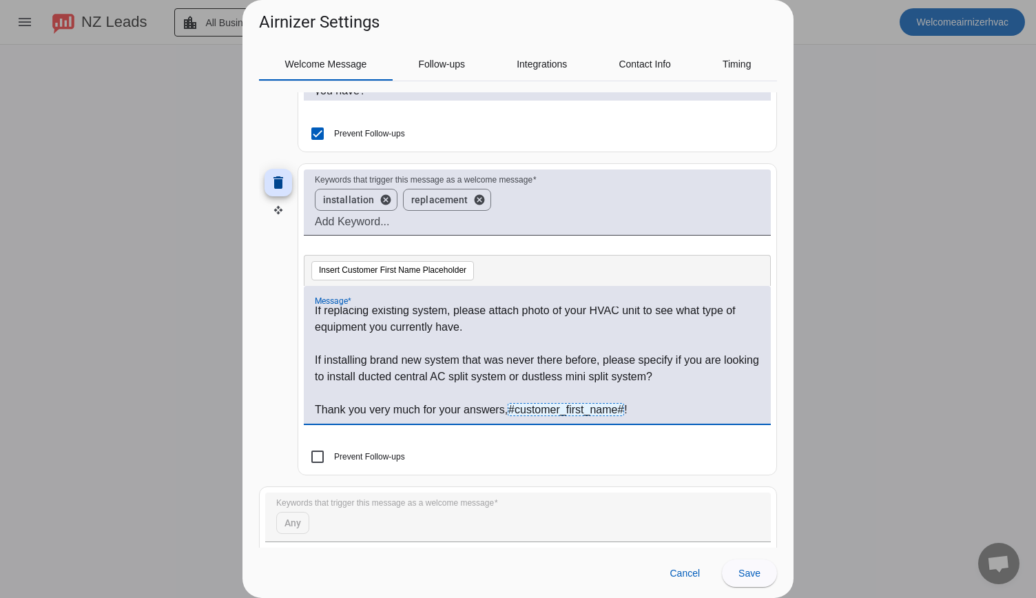
scroll to position [409, 0]
click at [314, 450] on input "Prevent Follow-ups" at bounding box center [318, 456] width 28 height 28
checkbox input "true"
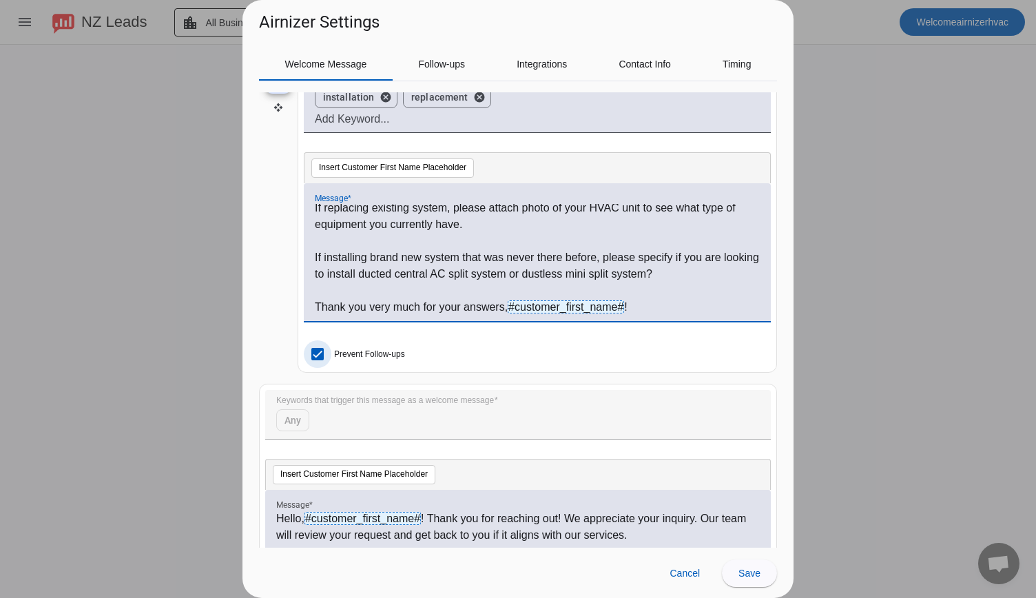
scroll to position [648, 0]
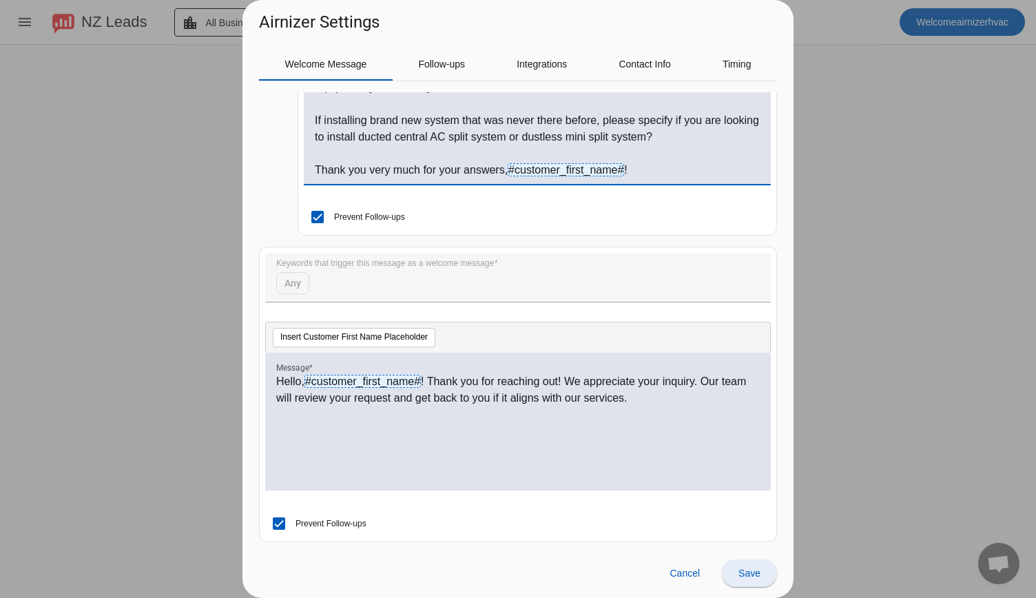
click at [750, 570] on span "Save" at bounding box center [750, 573] width 22 height 11
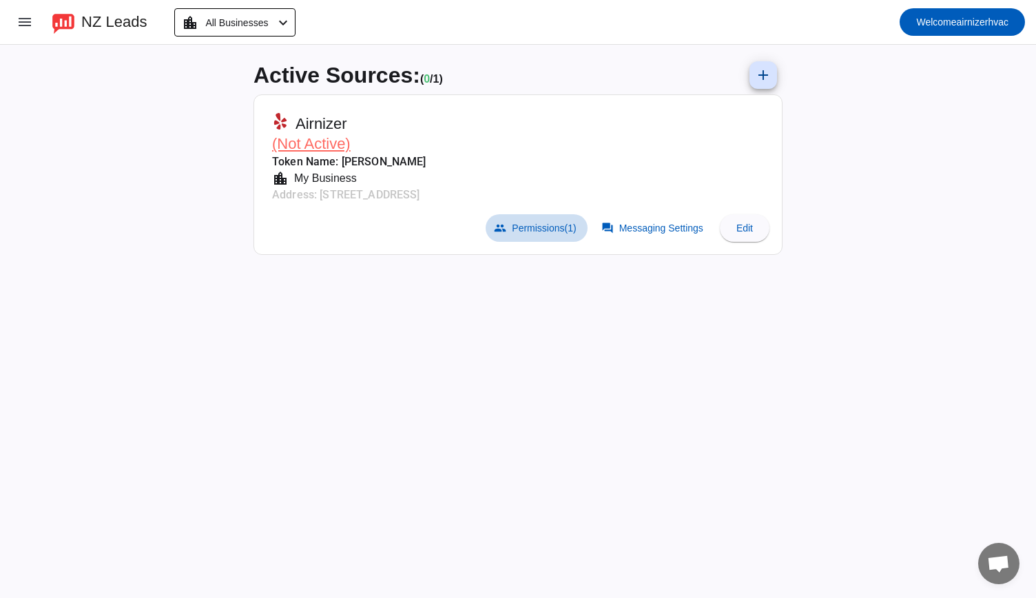
click at [550, 216] on span at bounding box center [536, 228] width 101 height 28
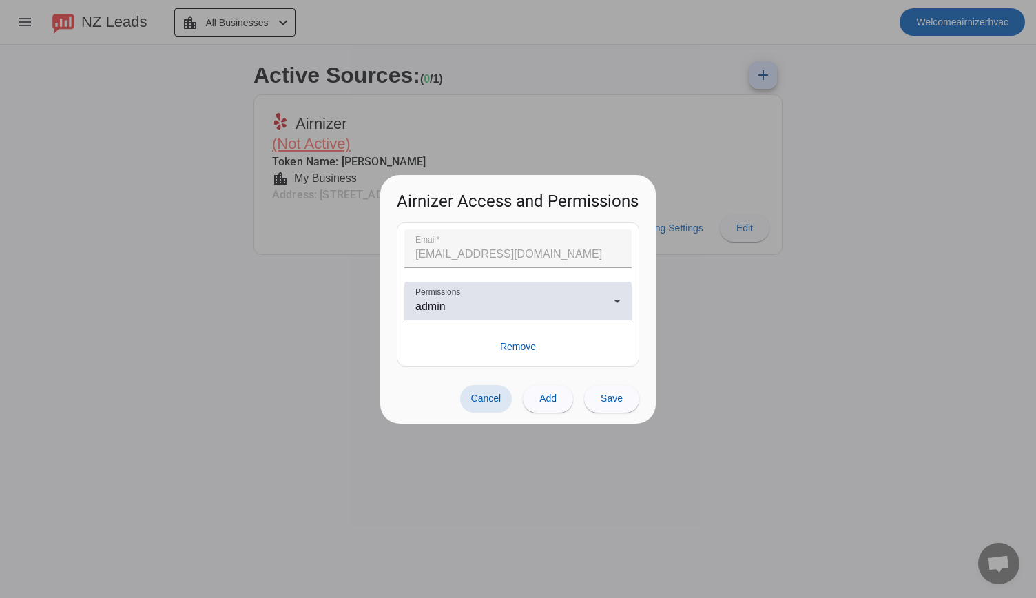
click at [705, 429] on div at bounding box center [518, 299] width 1036 height 598
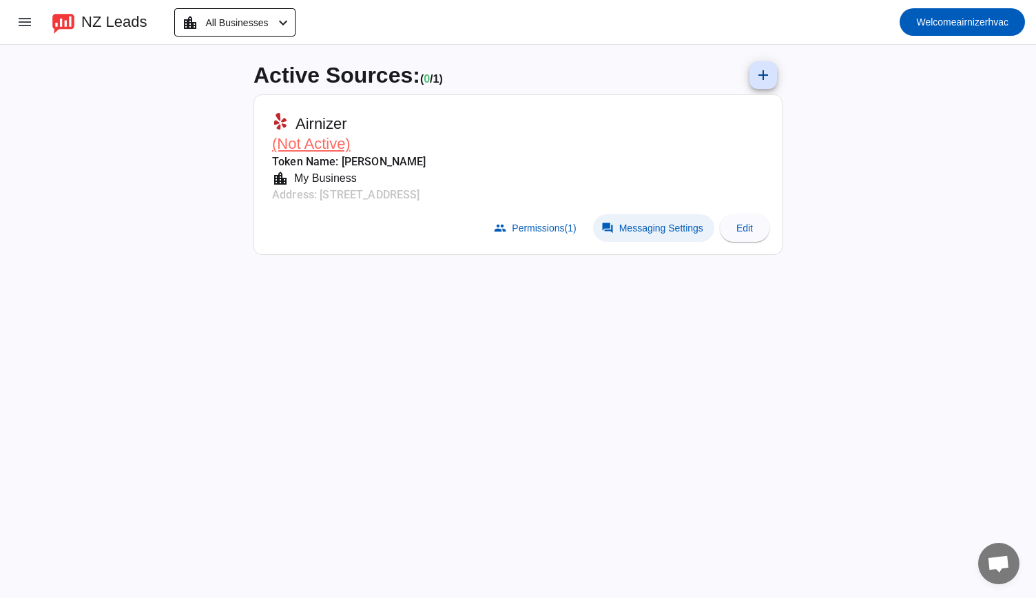
click at [655, 218] on span at bounding box center [653, 228] width 121 height 28
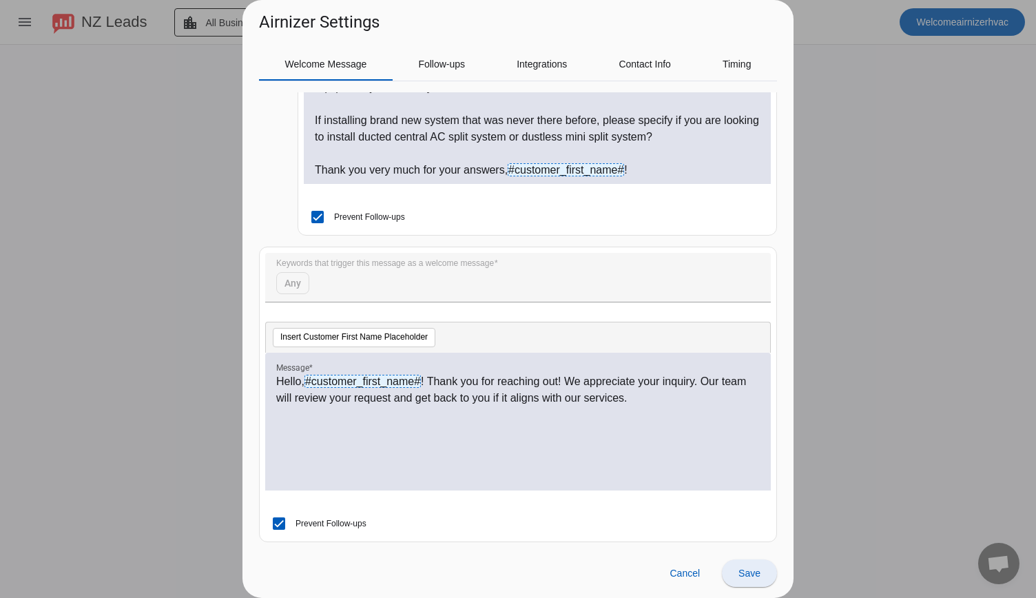
click at [745, 570] on span "Save" at bounding box center [750, 573] width 22 height 11
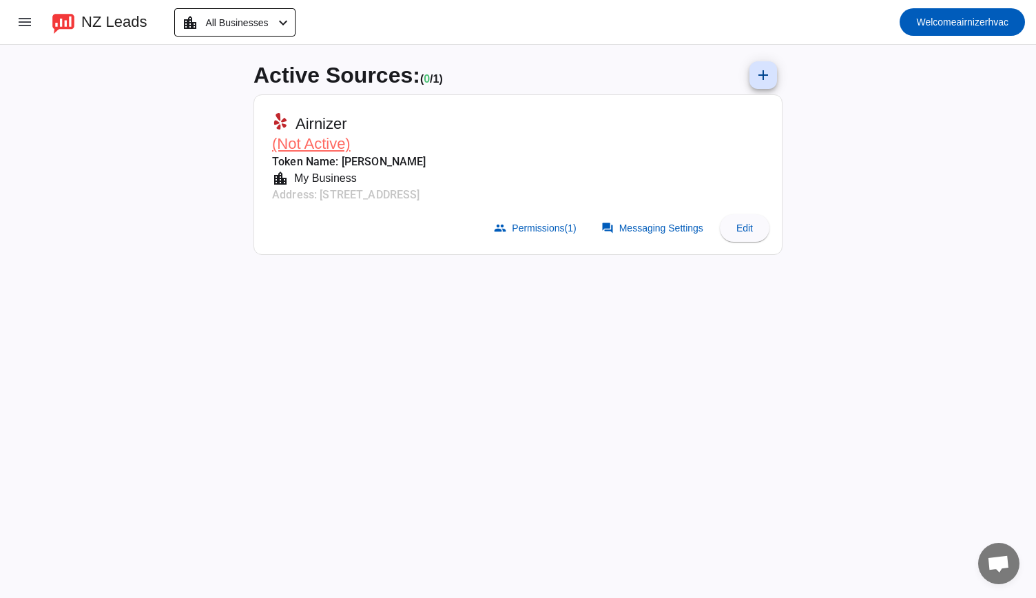
click at [310, 145] on span "(Not Active)" at bounding box center [311, 143] width 79 height 17
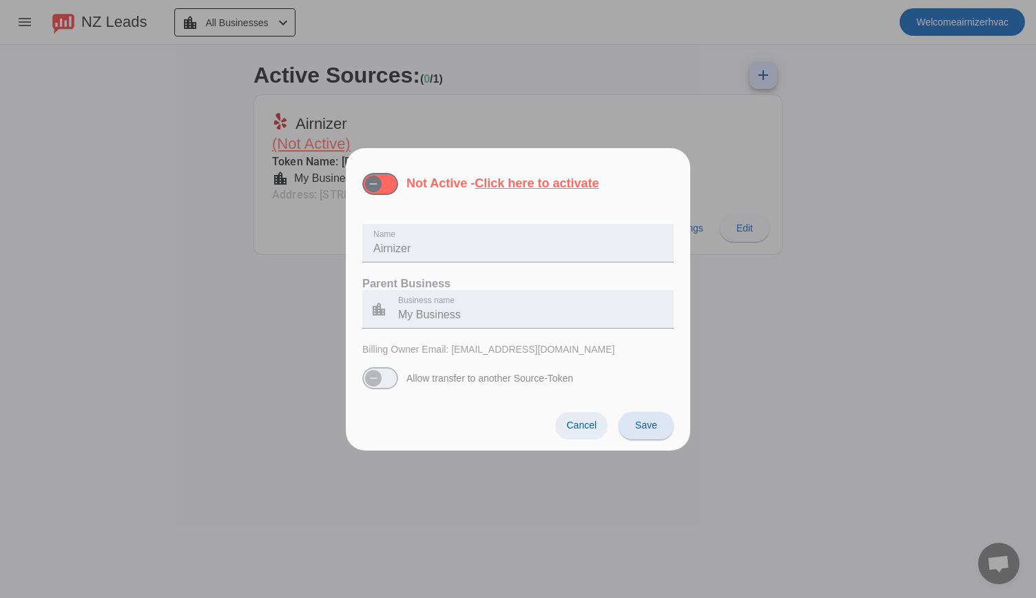
click at [587, 424] on span "Cancel" at bounding box center [581, 425] width 30 height 11
